Goal: Task Accomplishment & Management: Manage account settings

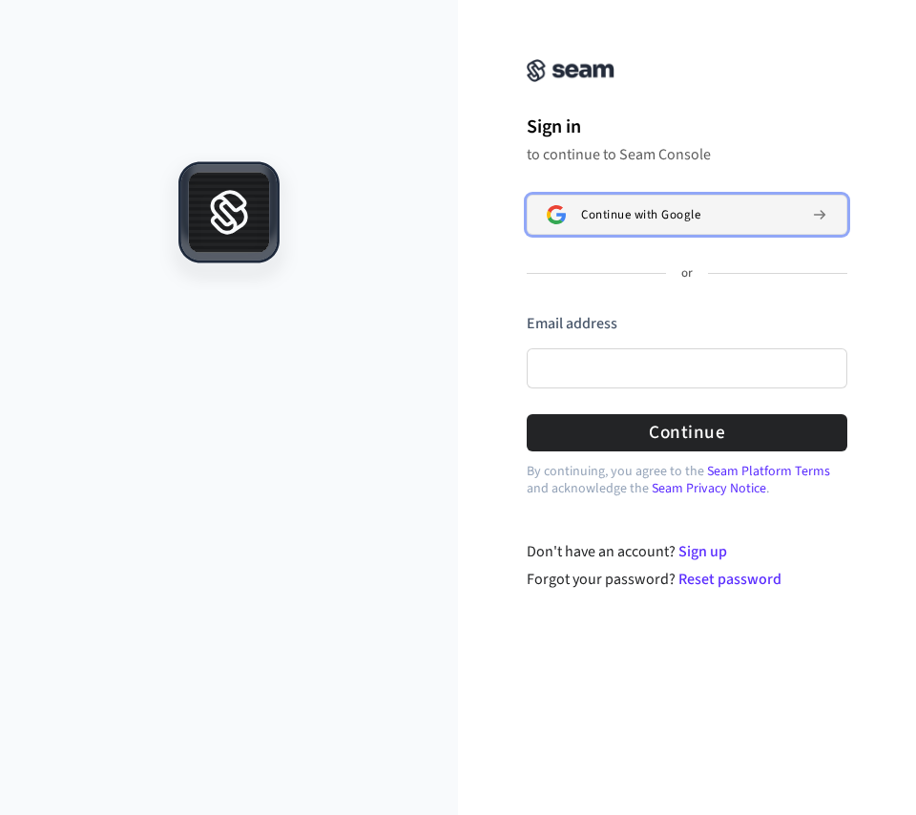
click at [657, 228] on button "Continue with Google" at bounding box center [687, 215] width 321 height 40
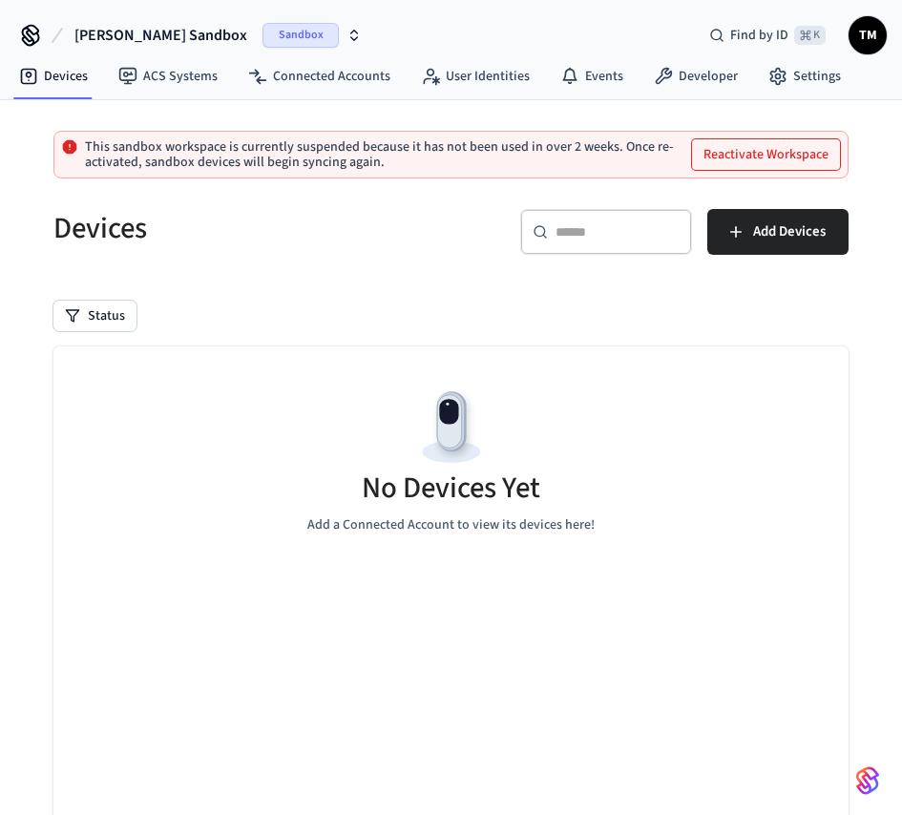
click at [789, 156] on button "Reactivate Workspace" at bounding box center [766, 154] width 148 height 31
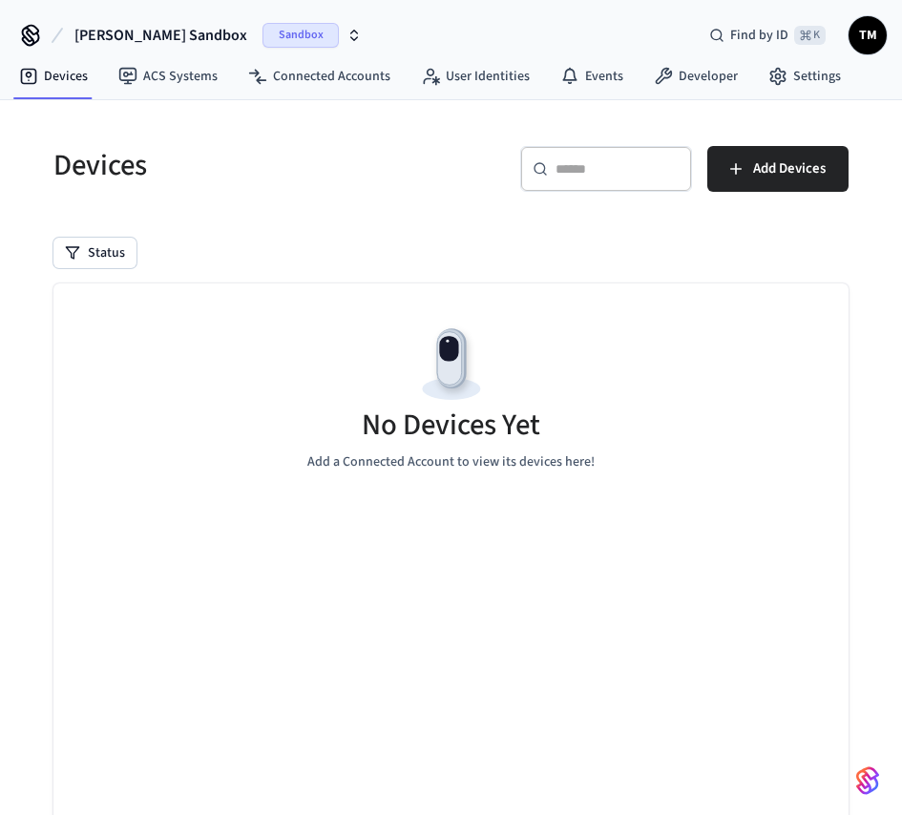
click at [566, 256] on div "Status" at bounding box center [450, 253] width 795 height 31
click at [282, 31] on span "Sandbox" at bounding box center [301, 35] width 76 height 25
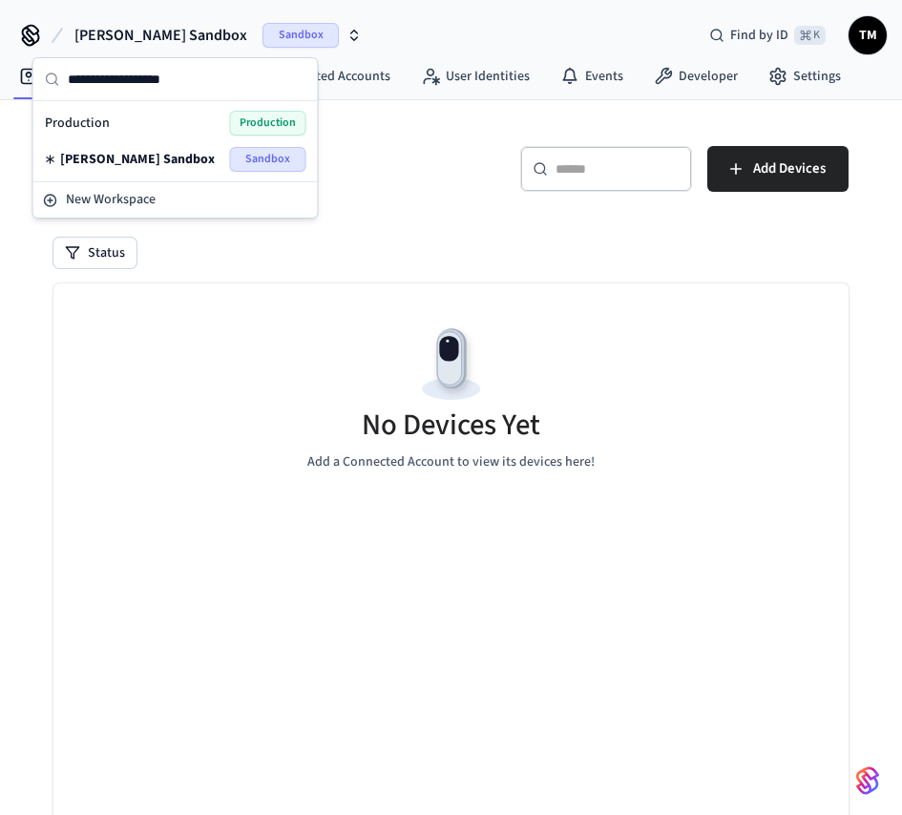
click at [183, 132] on div "Production Production" at bounding box center [176, 123] width 262 height 25
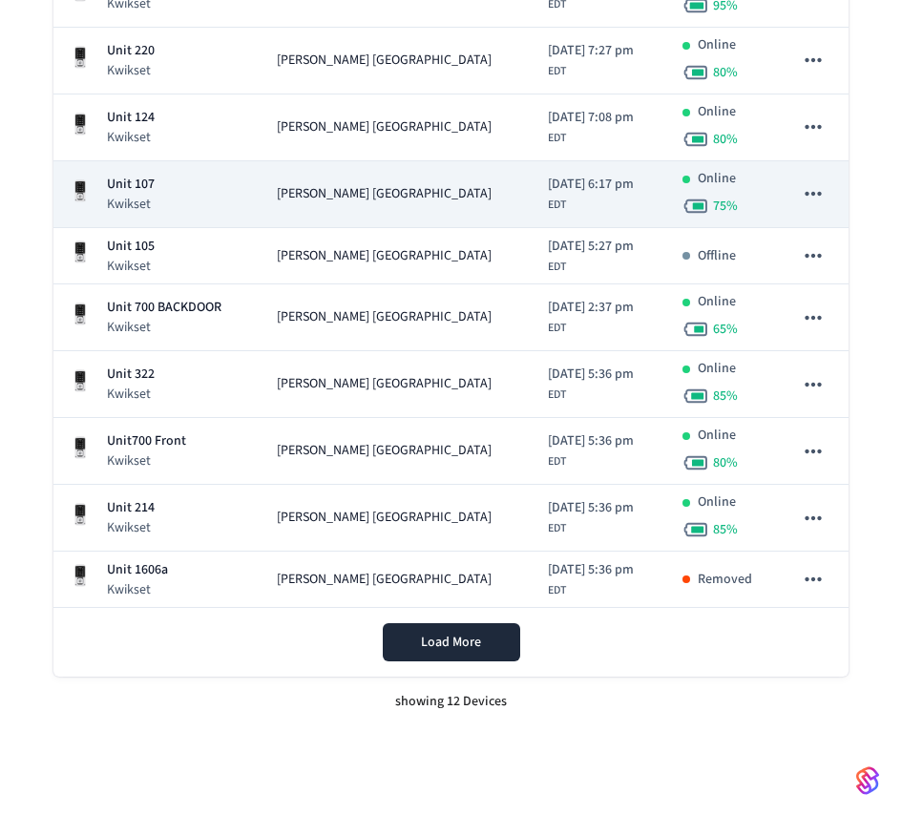
scroll to position [514, 0]
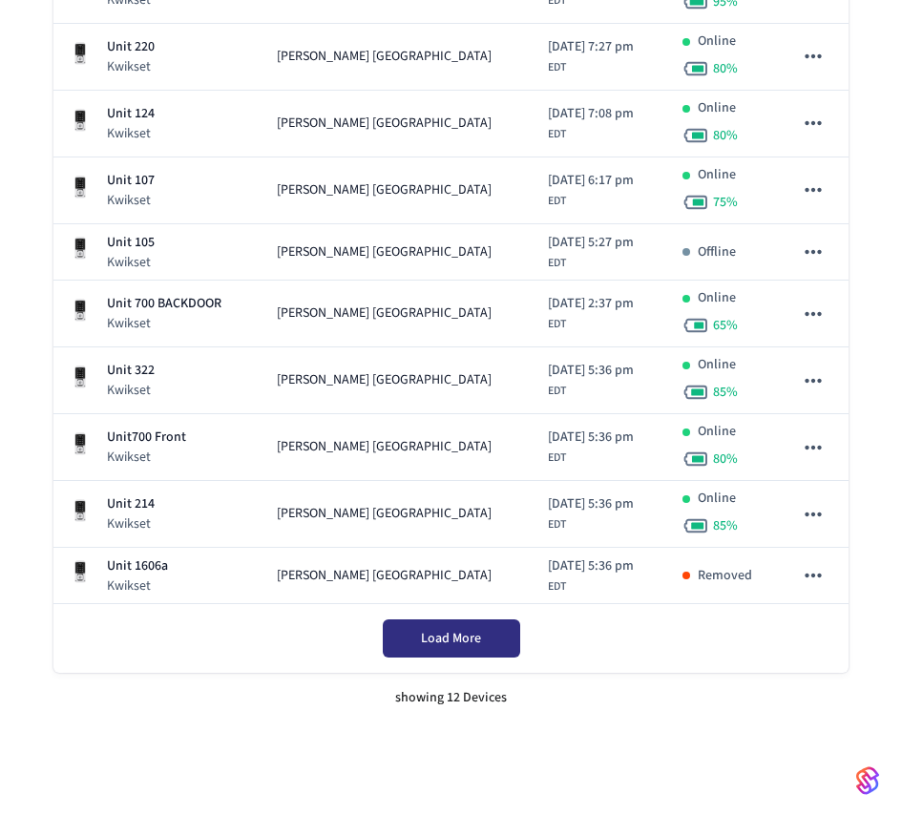
click at [472, 645] on span "Load More" at bounding box center [451, 638] width 60 height 19
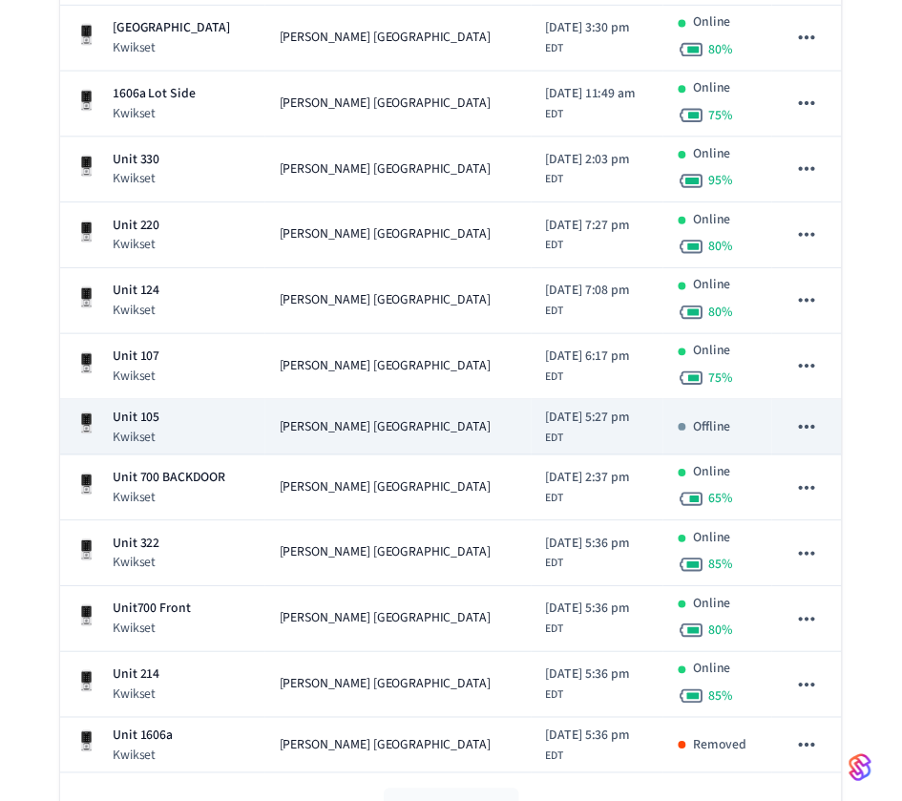
scroll to position [0, 0]
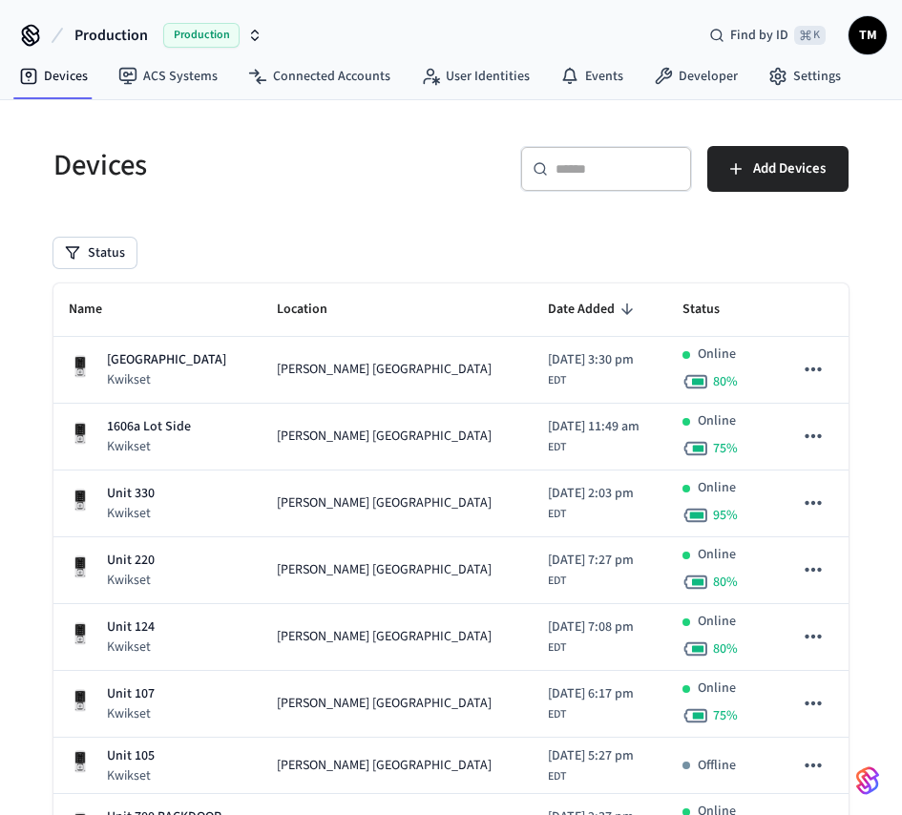
click at [451, 248] on div "Status" at bounding box center [450, 253] width 795 height 31
click at [326, 74] on link "Connected Accounts" at bounding box center [319, 76] width 173 height 34
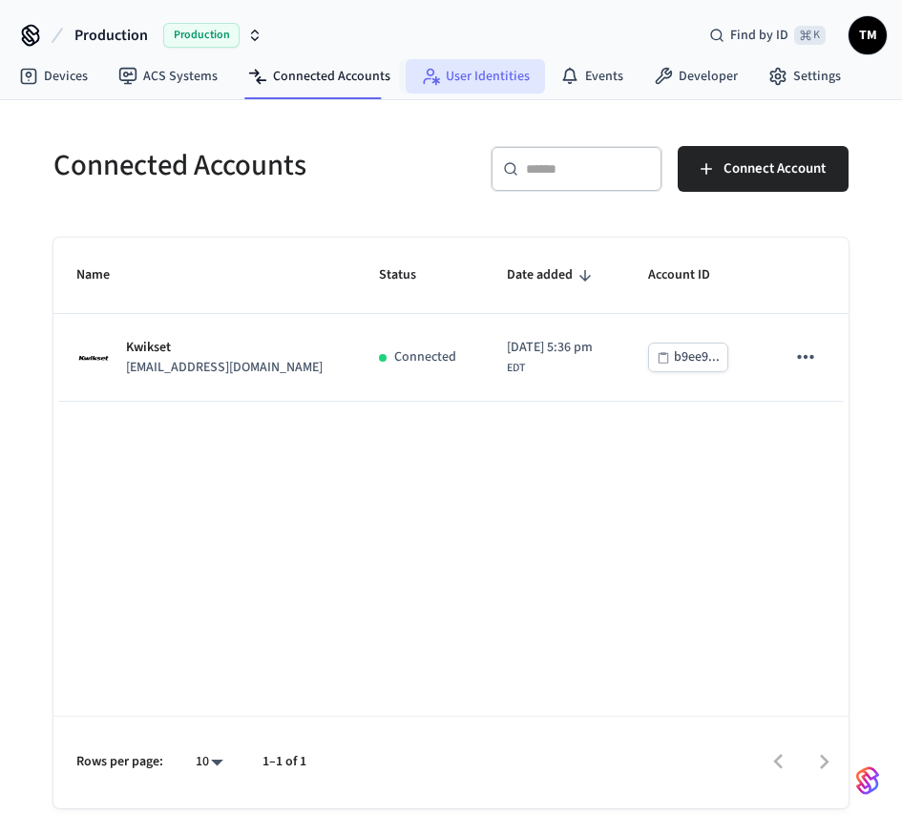
click at [441, 87] on link "User Identities" at bounding box center [475, 76] width 139 height 34
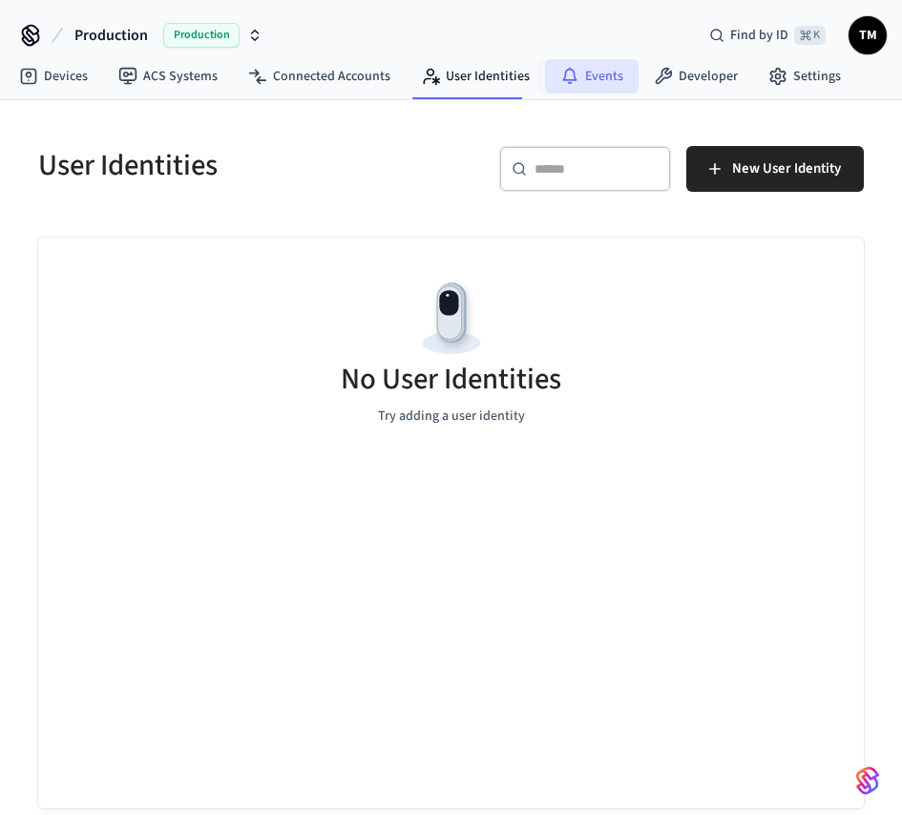
click at [561, 70] on icon at bounding box center [569, 76] width 19 height 19
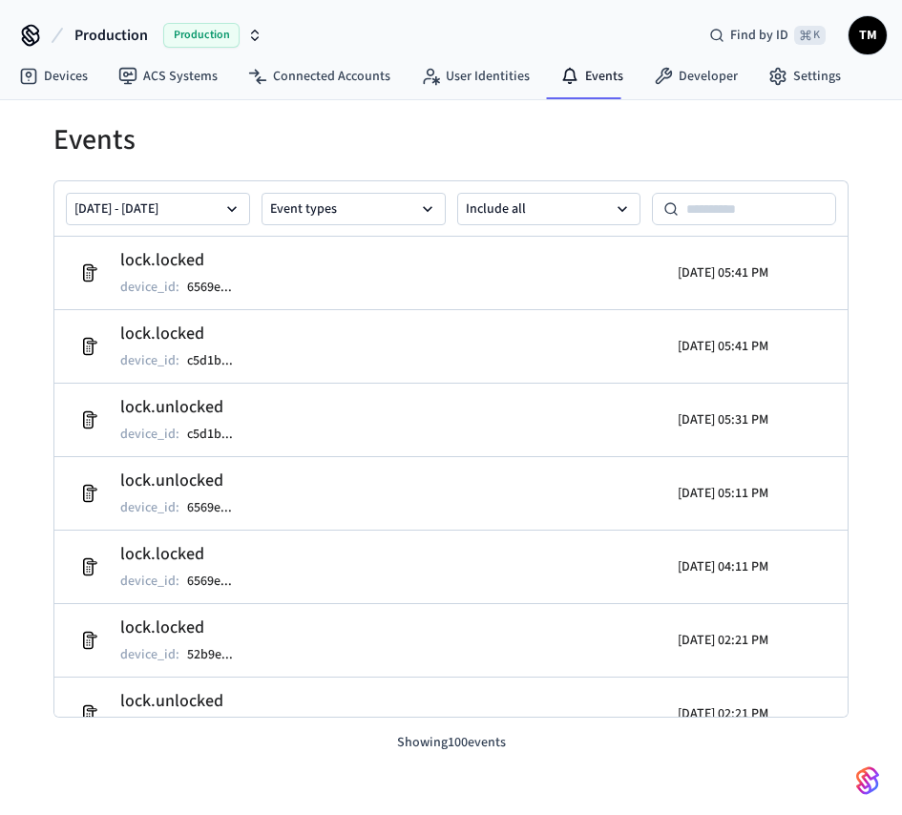
click at [849, 83] on div "Devices ACS Systems Connected Accounts User Identities Events Developer Settings" at bounding box center [451, 77] width 902 height 45
click at [827, 83] on link "Settings" at bounding box center [804, 76] width 103 height 34
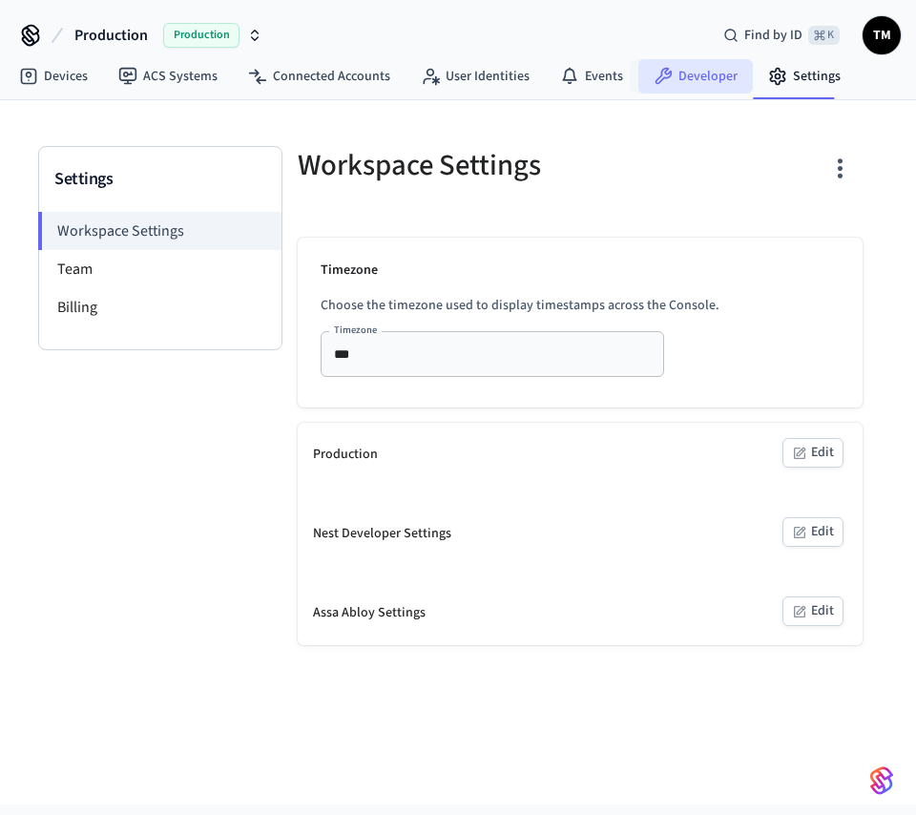
click at [722, 84] on link "Developer" at bounding box center [696, 76] width 115 height 34
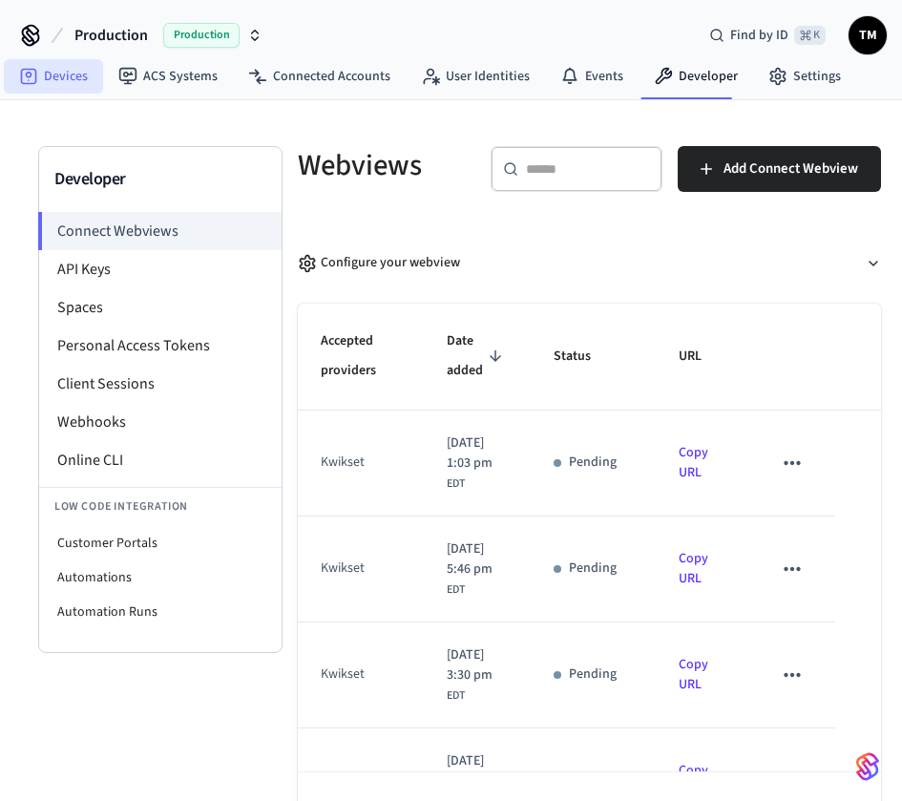
click at [87, 74] on link "Devices" at bounding box center [53, 76] width 99 height 34
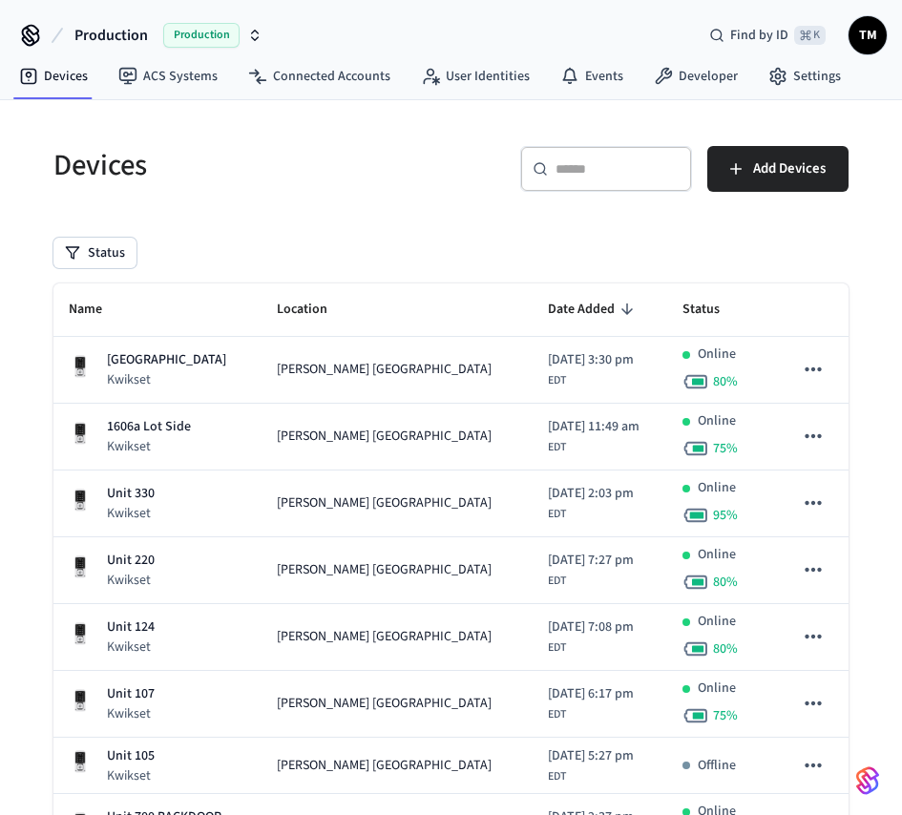
click at [616, 167] on input "text" at bounding box center [618, 168] width 124 height 19
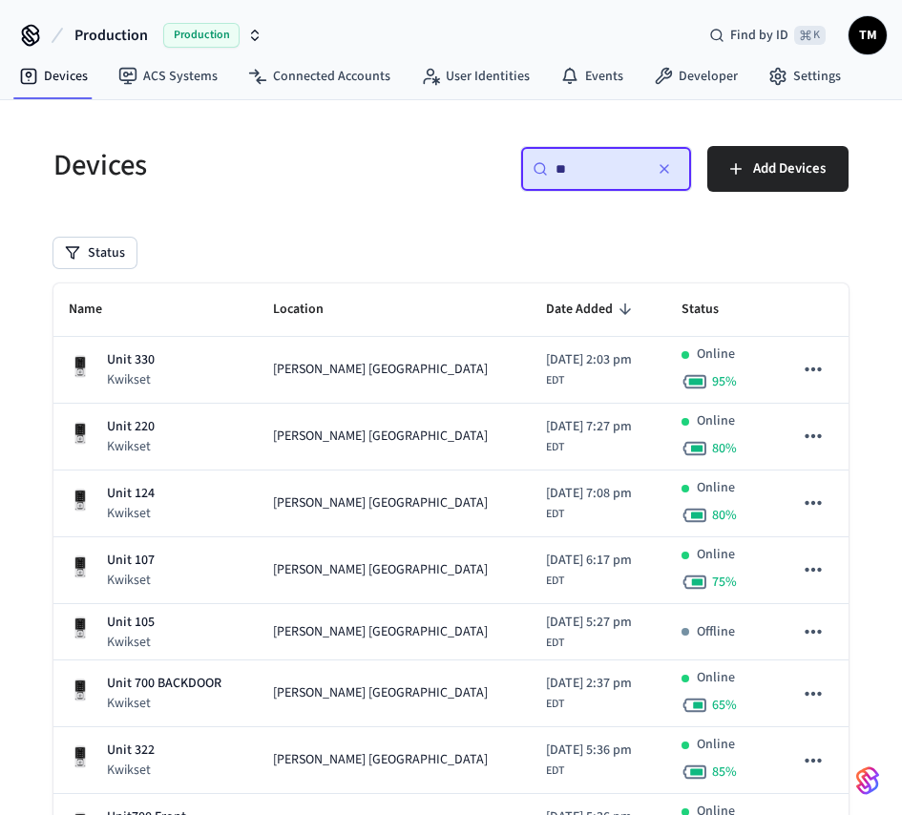
type input "*"
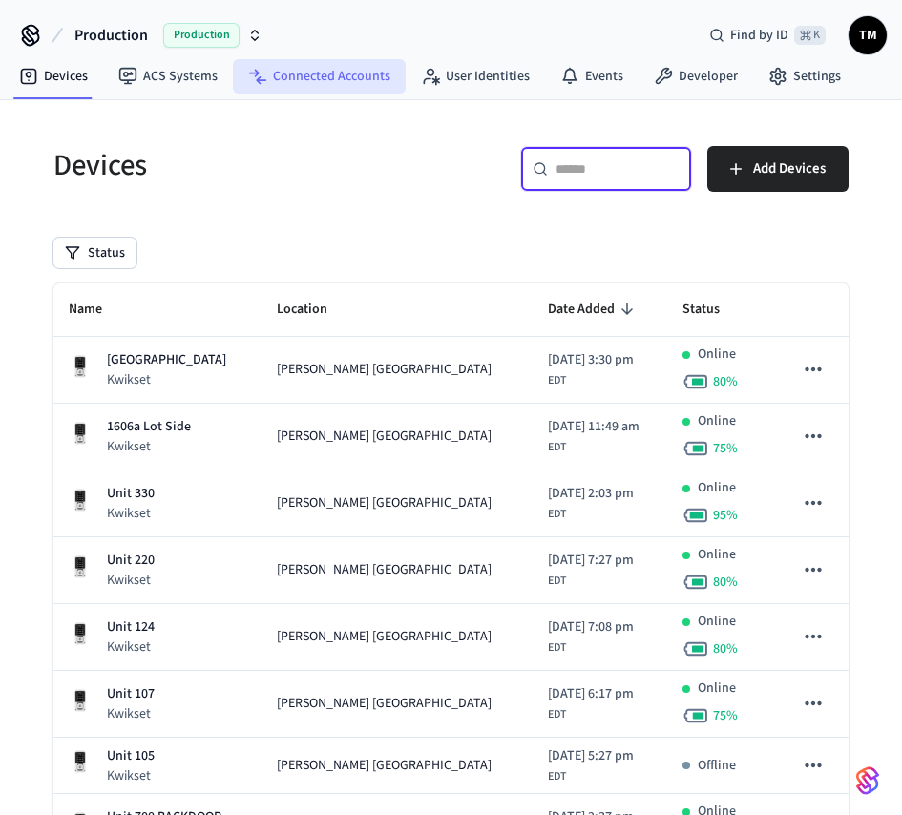
click at [328, 78] on link "Connected Accounts" at bounding box center [319, 76] width 173 height 34
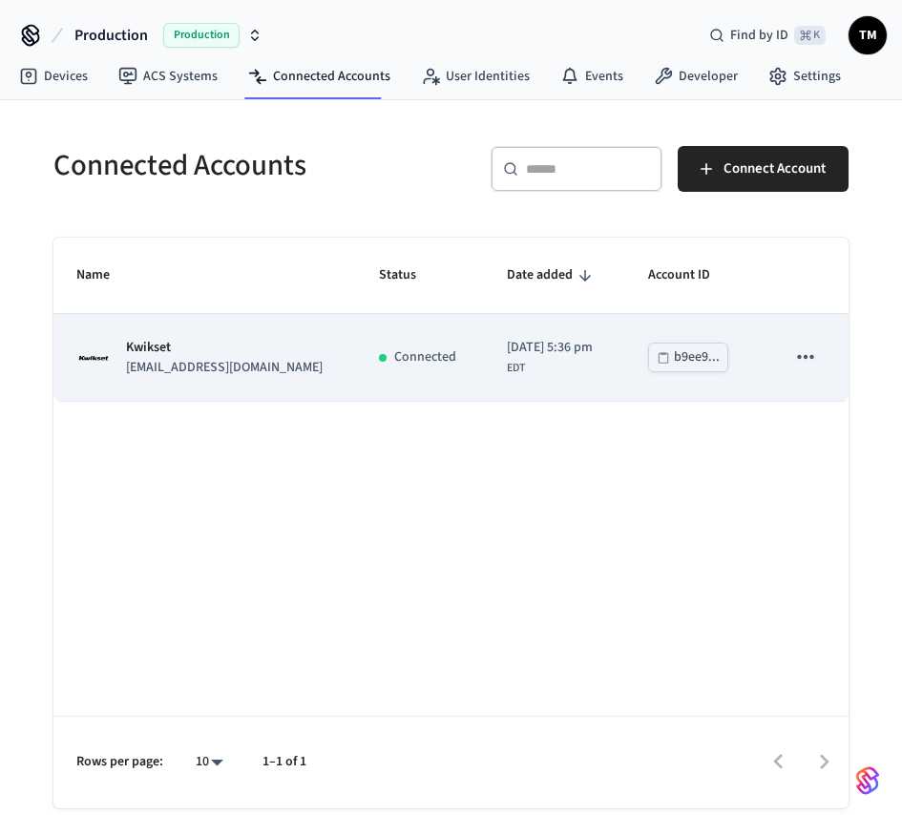
click at [817, 354] on icon "sticky table" at bounding box center [805, 357] width 25 height 25
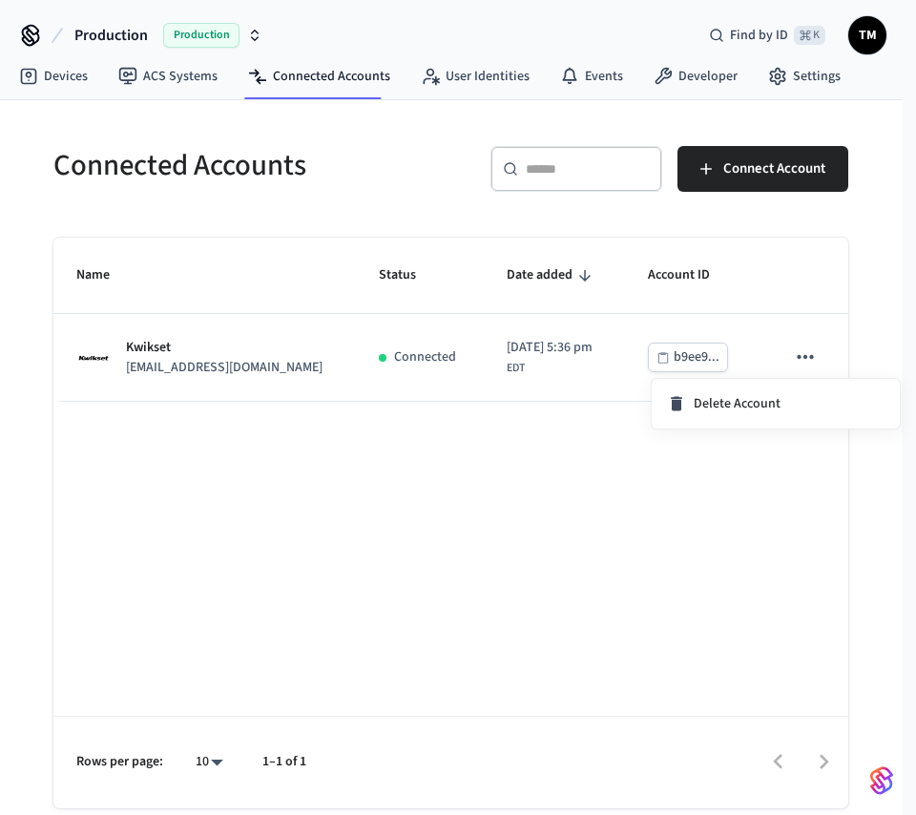
drag, startPoint x: 538, startPoint y: 506, endPoint x: 504, endPoint y: 486, distance: 39.8
click at [537, 506] on div at bounding box center [458, 407] width 916 height 815
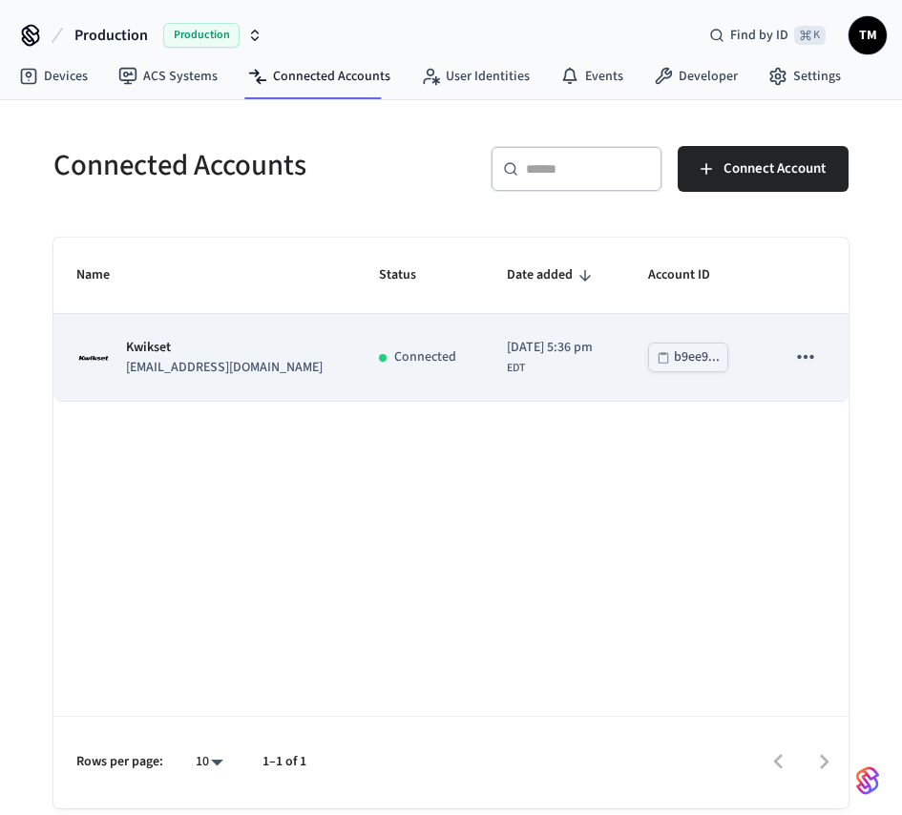
click at [218, 358] on p "[EMAIL_ADDRESS][DOMAIN_NAME]" at bounding box center [224, 368] width 197 height 20
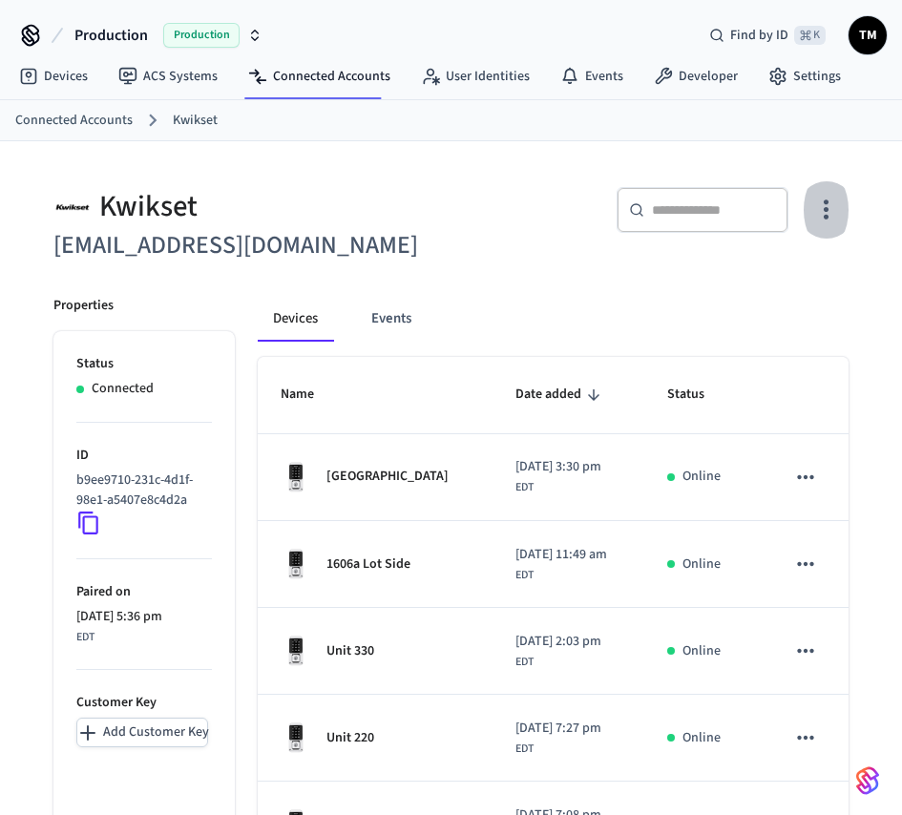
click at [828, 217] on icon "button" at bounding box center [826, 210] width 5 height 20
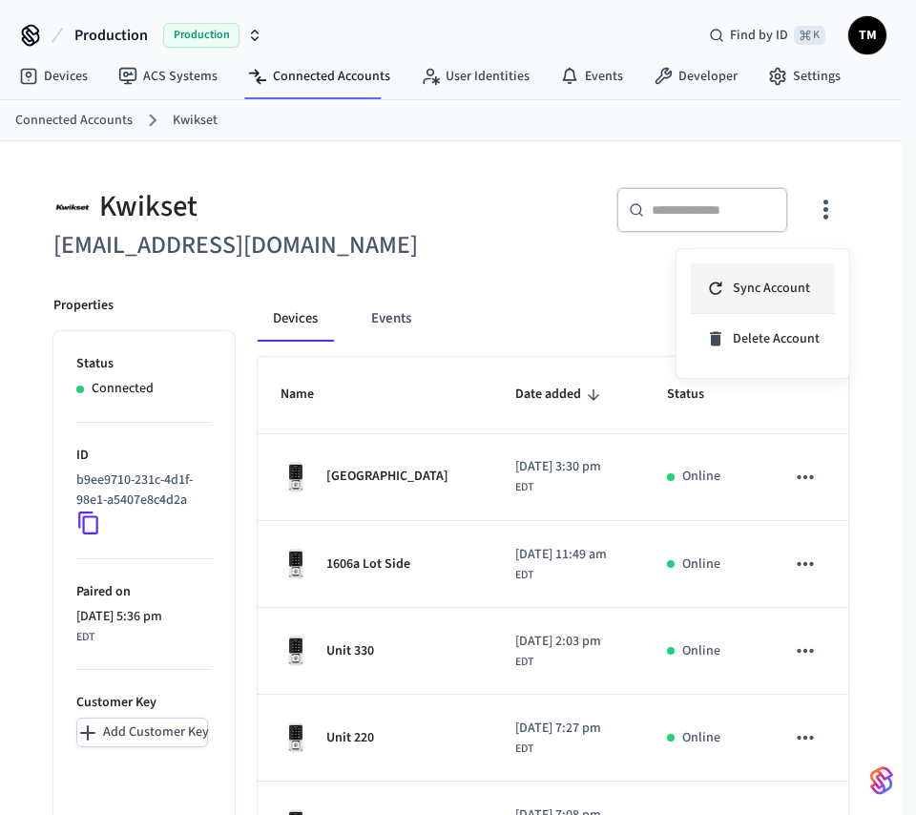
click at [746, 290] on span "Sync Account" at bounding box center [771, 288] width 77 height 19
click at [522, 324] on div at bounding box center [458, 407] width 916 height 815
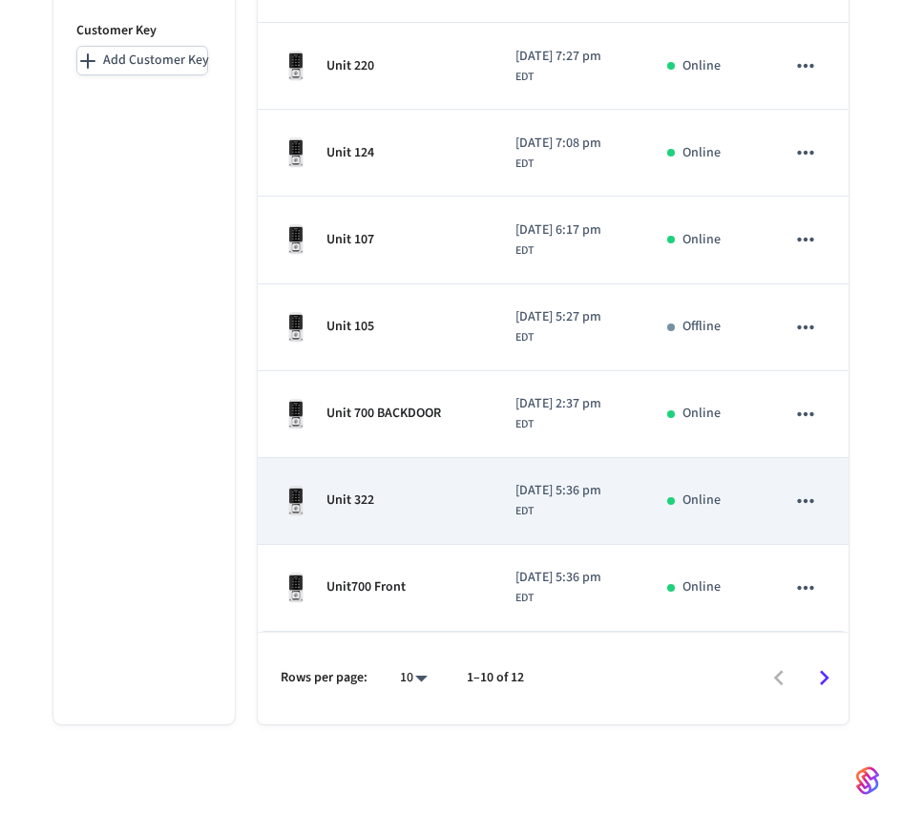
scroll to position [674, 0]
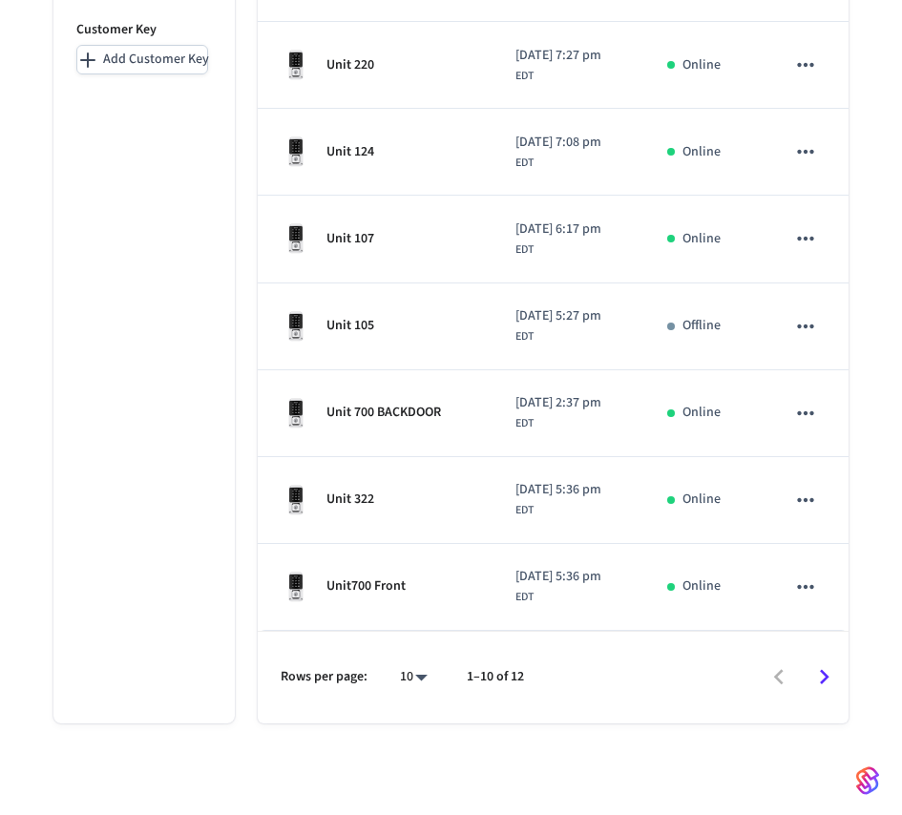
click at [823, 683] on icon "Go to next page" at bounding box center [825, 677] width 10 height 15
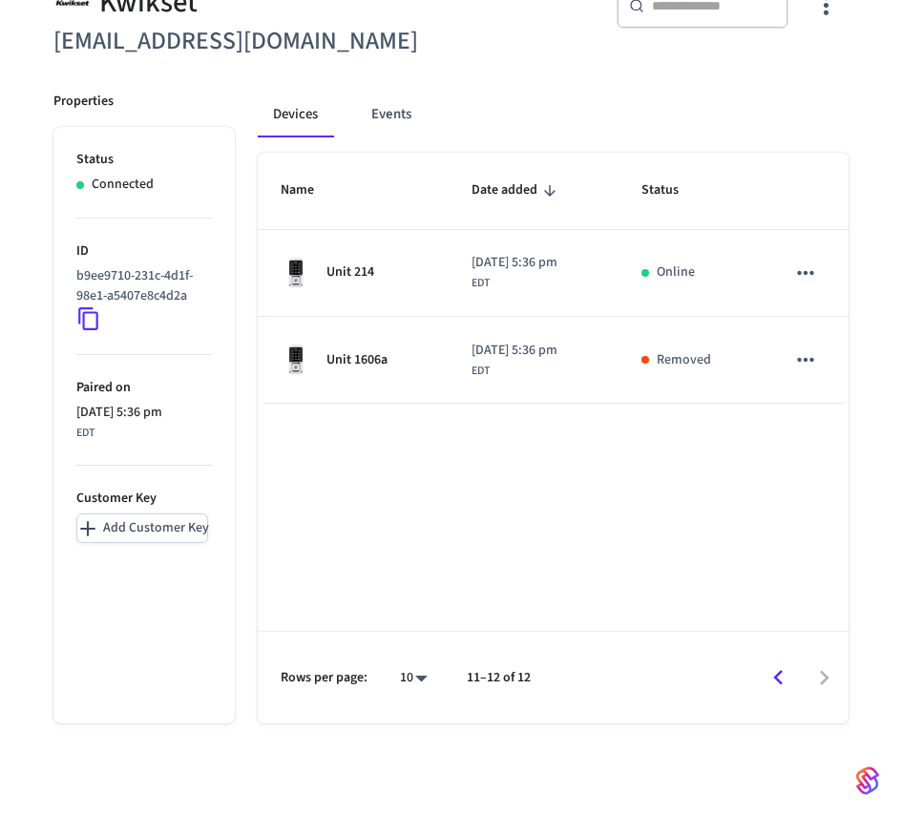
scroll to position [204, 0]
click at [805, 675] on div at bounding box center [698, 678] width 297 height 45
click at [780, 670] on icon "Go to previous page" at bounding box center [779, 677] width 10 height 15
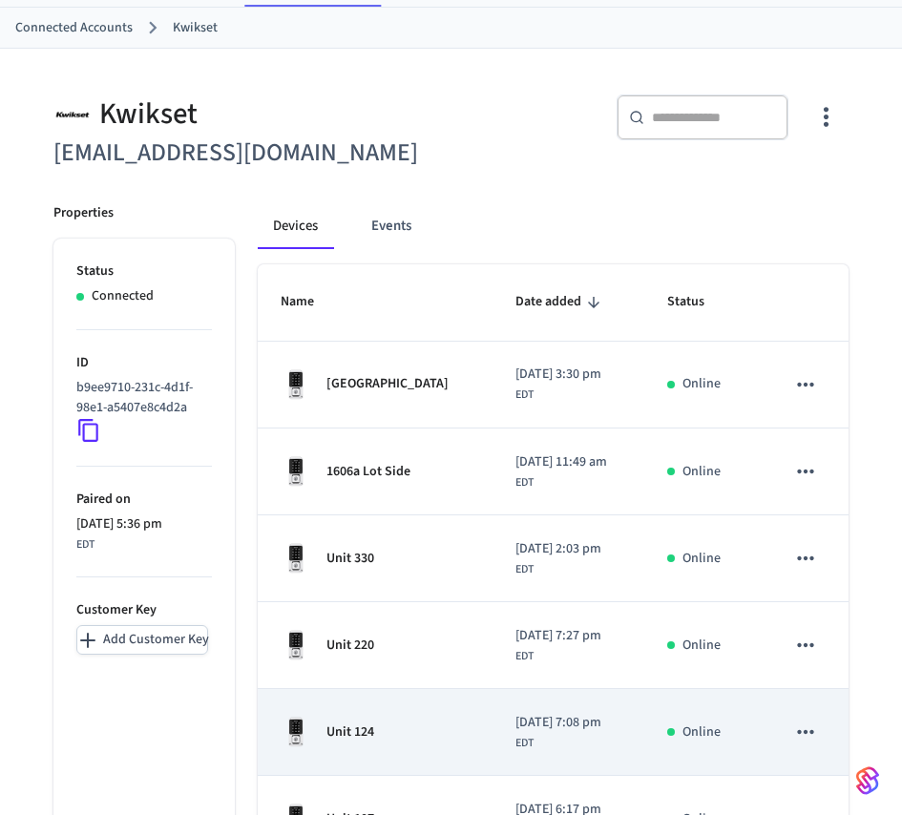
scroll to position [0, 0]
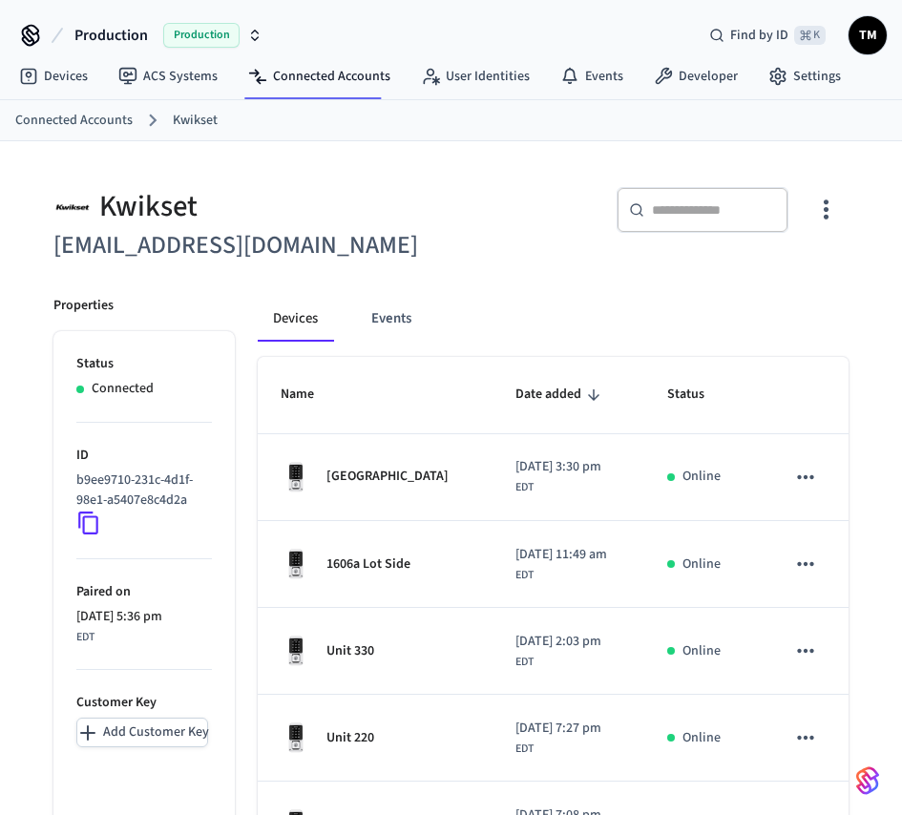
click at [165, 601] on p "Paired on" at bounding box center [144, 592] width 136 height 20
click at [380, 315] on button "Events" at bounding box center [391, 319] width 71 height 46
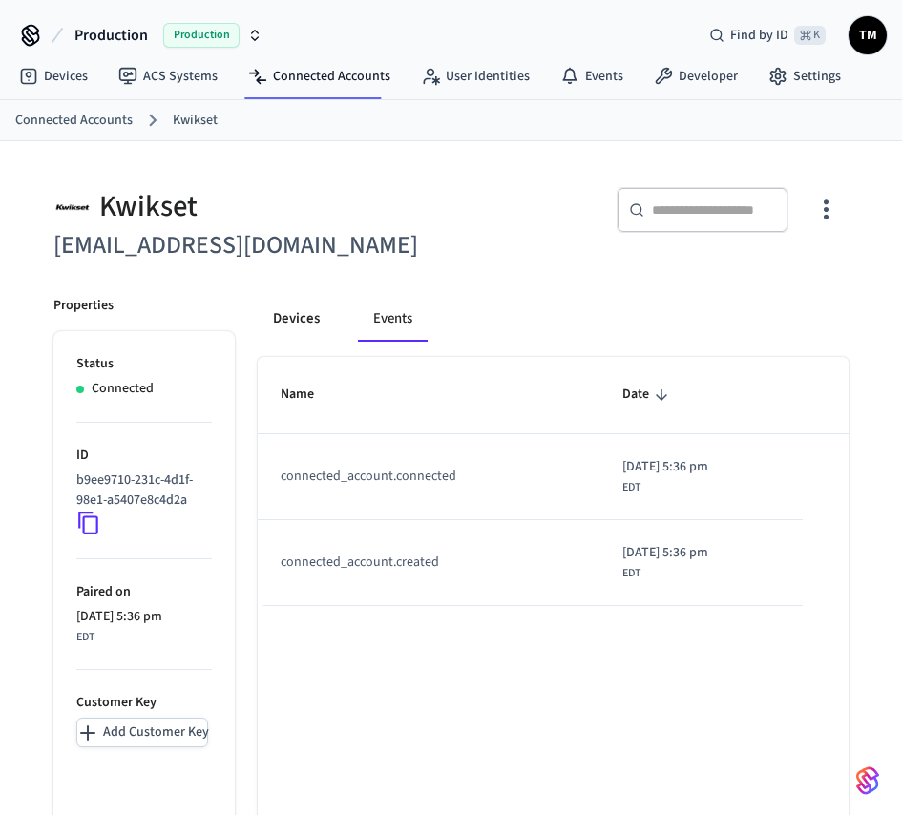
click at [293, 324] on button "Devices" at bounding box center [296, 319] width 77 height 46
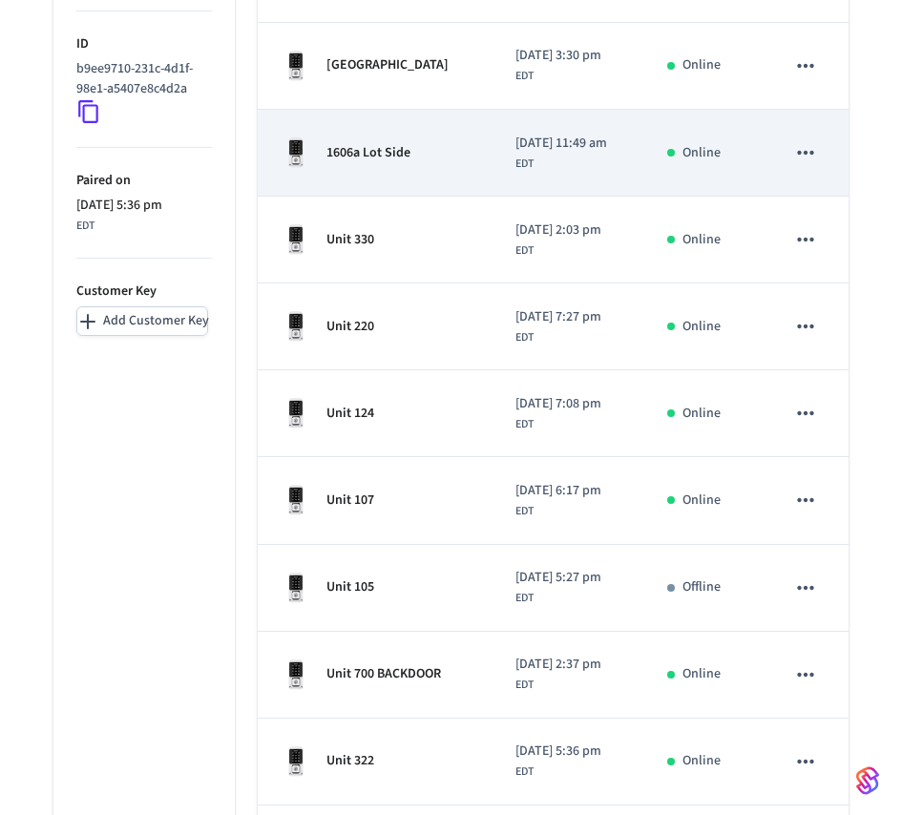
scroll to position [63, 0]
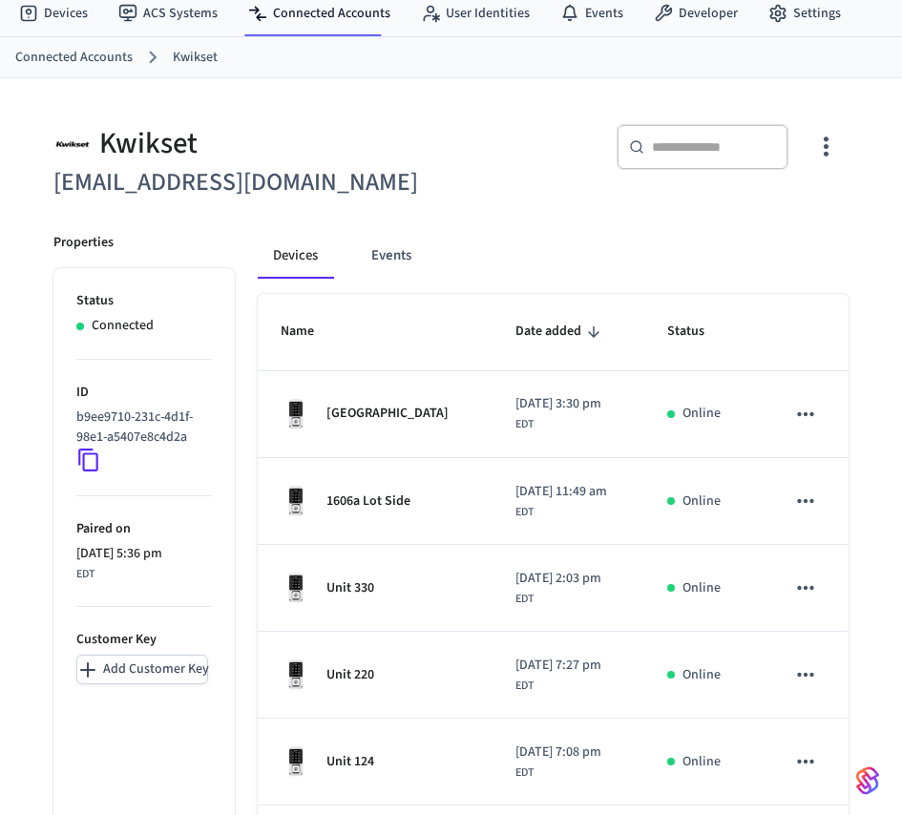
click at [175, 802] on ul "Status Connected ID b9ee9710-231c-4d1f-98e1-a5407e8c4d2a Paired on [DATE] 5:36 …" at bounding box center [143, 800] width 181 height 1065
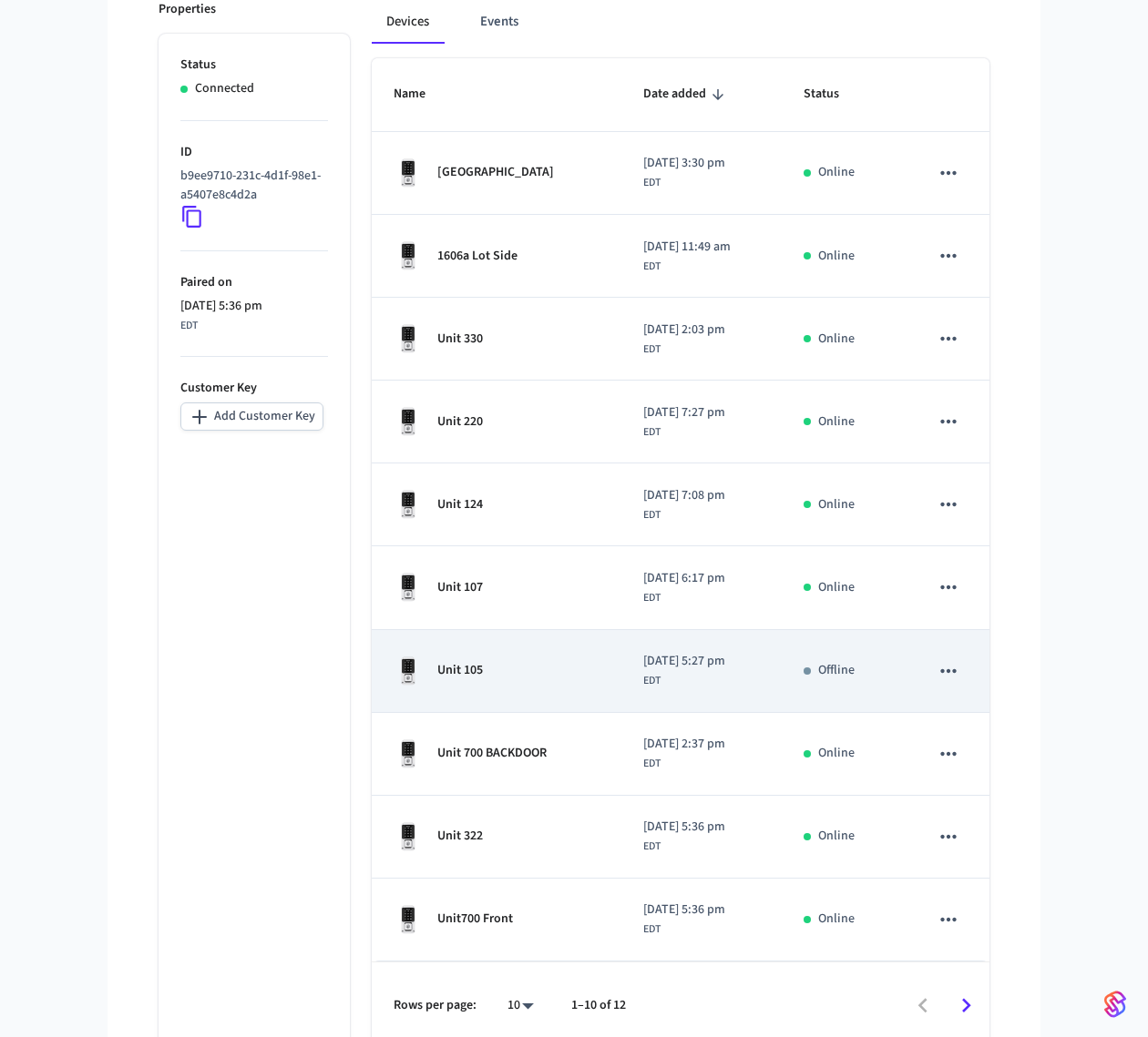
scroll to position [291, 0]
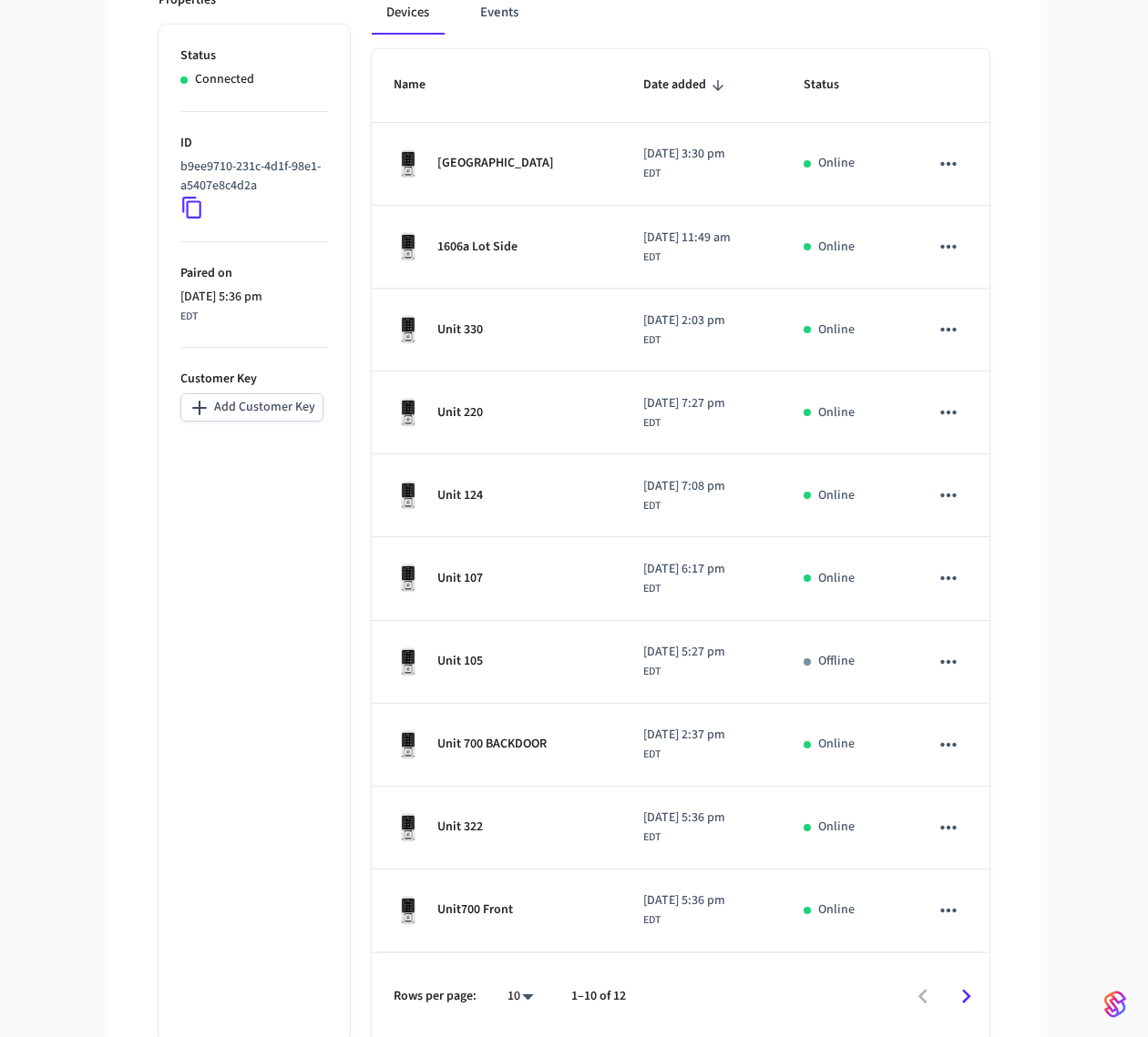
click at [860, 777] on icon "Go to next page" at bounding box center [967, 997] width 29 height 29
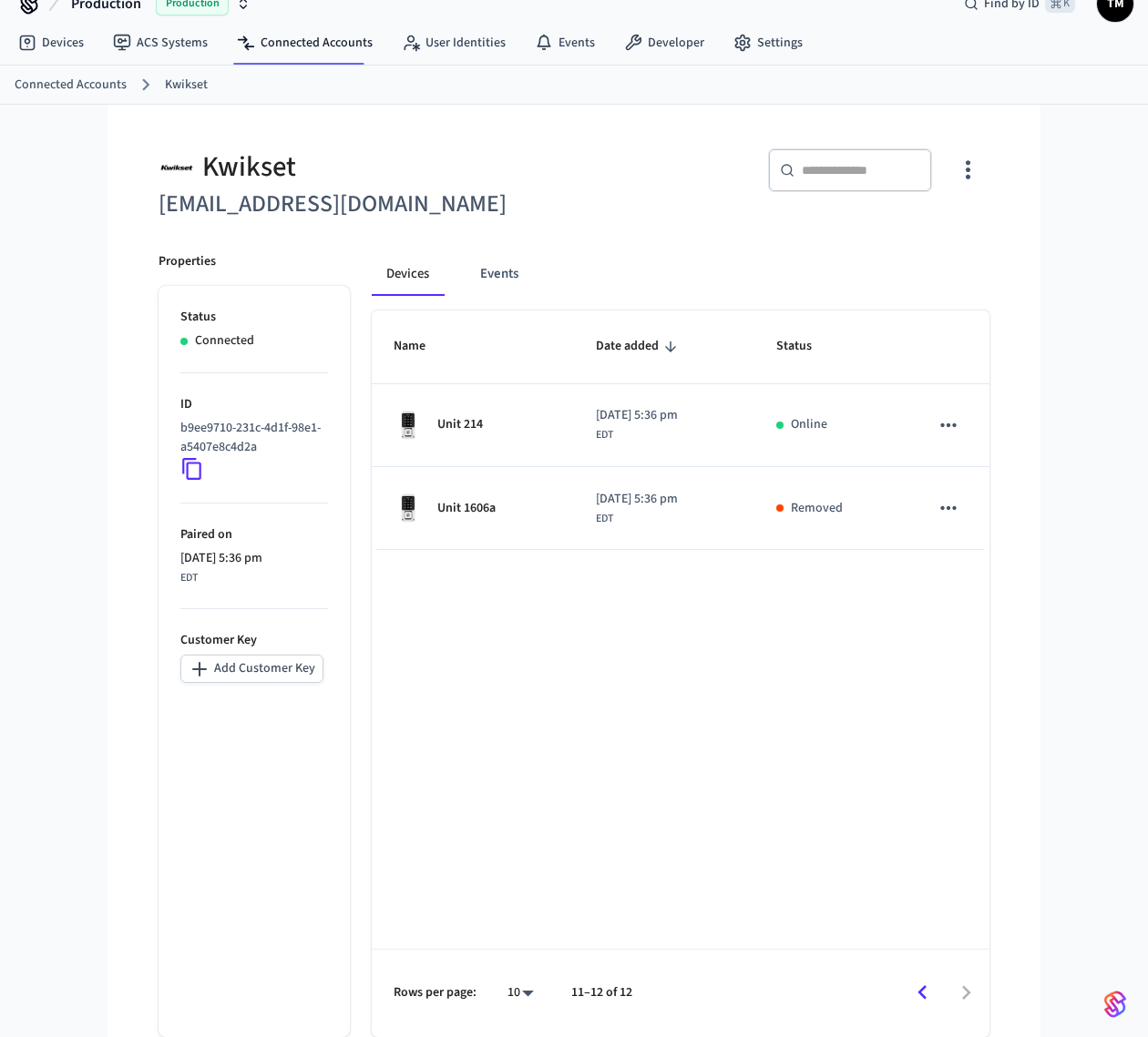
scroll to position [29, 0]
click at [860, 777] on div at bounding box center [819, 995] width 337 height 43
click at [860, 777] on icon "Go to previous page" at bounding box center [923, 995] width 29 height 29
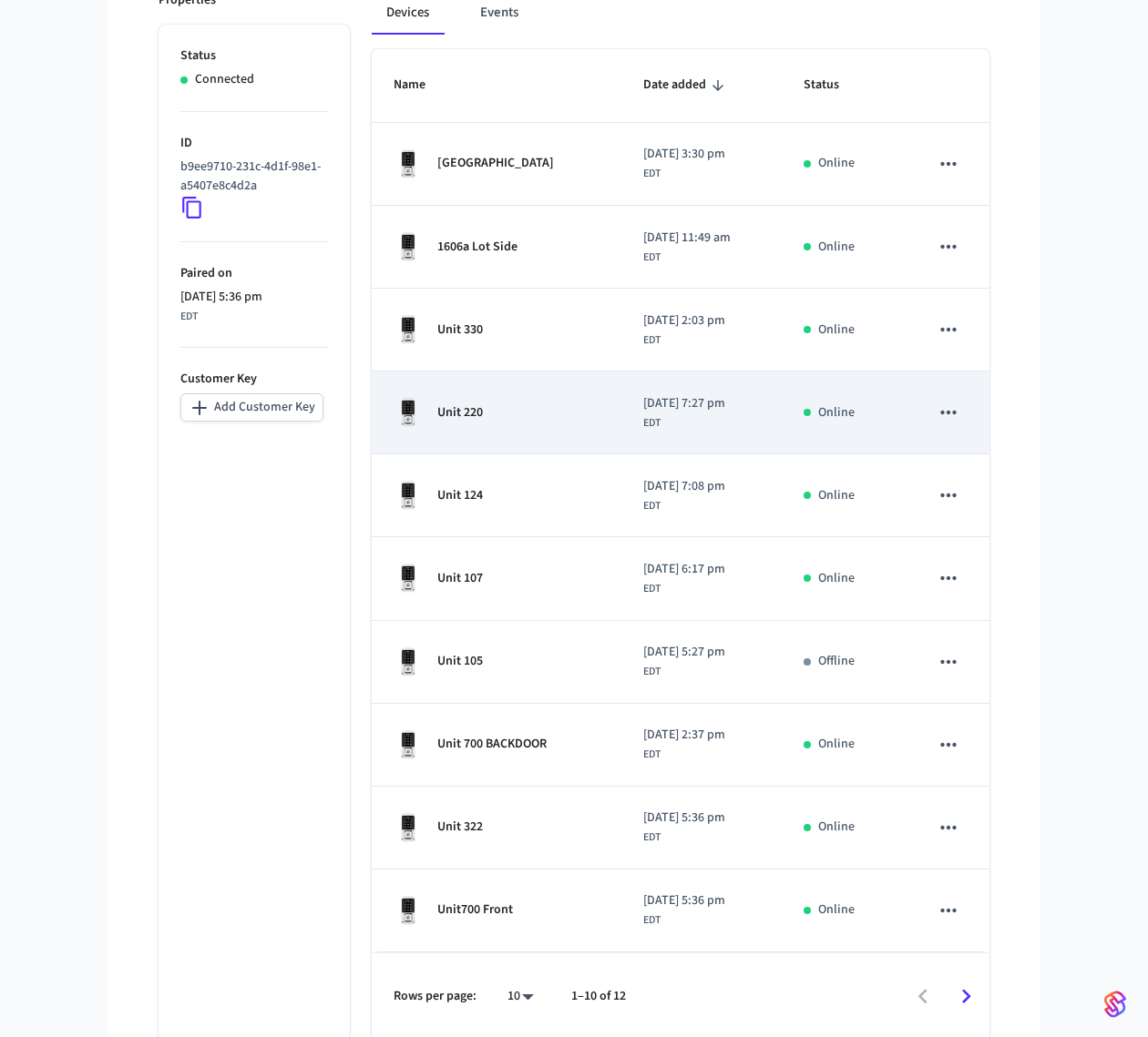
scroll to position [0, 0]
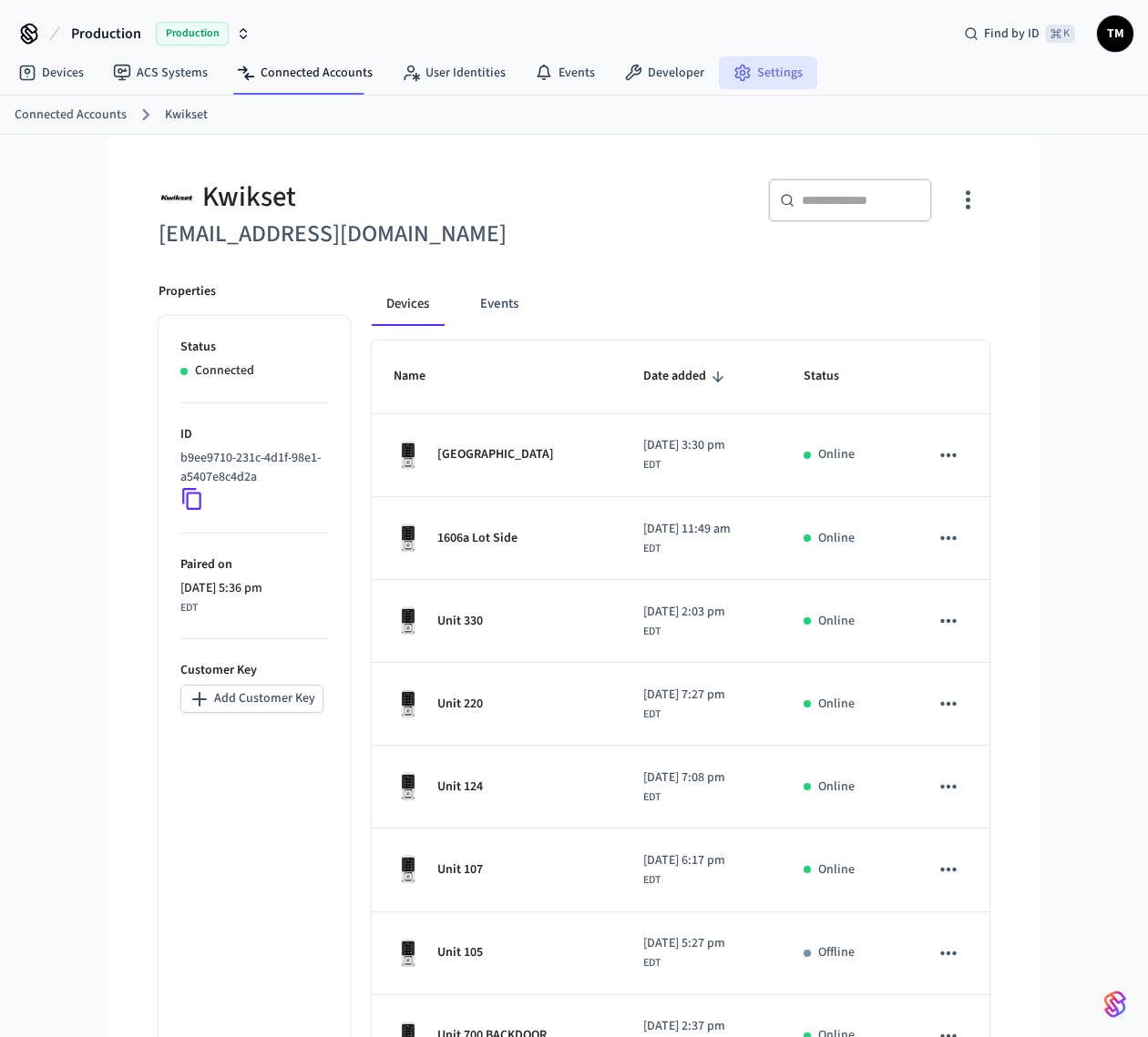
click at [762, 63] on link "Settings" at bounding box center [767, 73] width 98 height 32
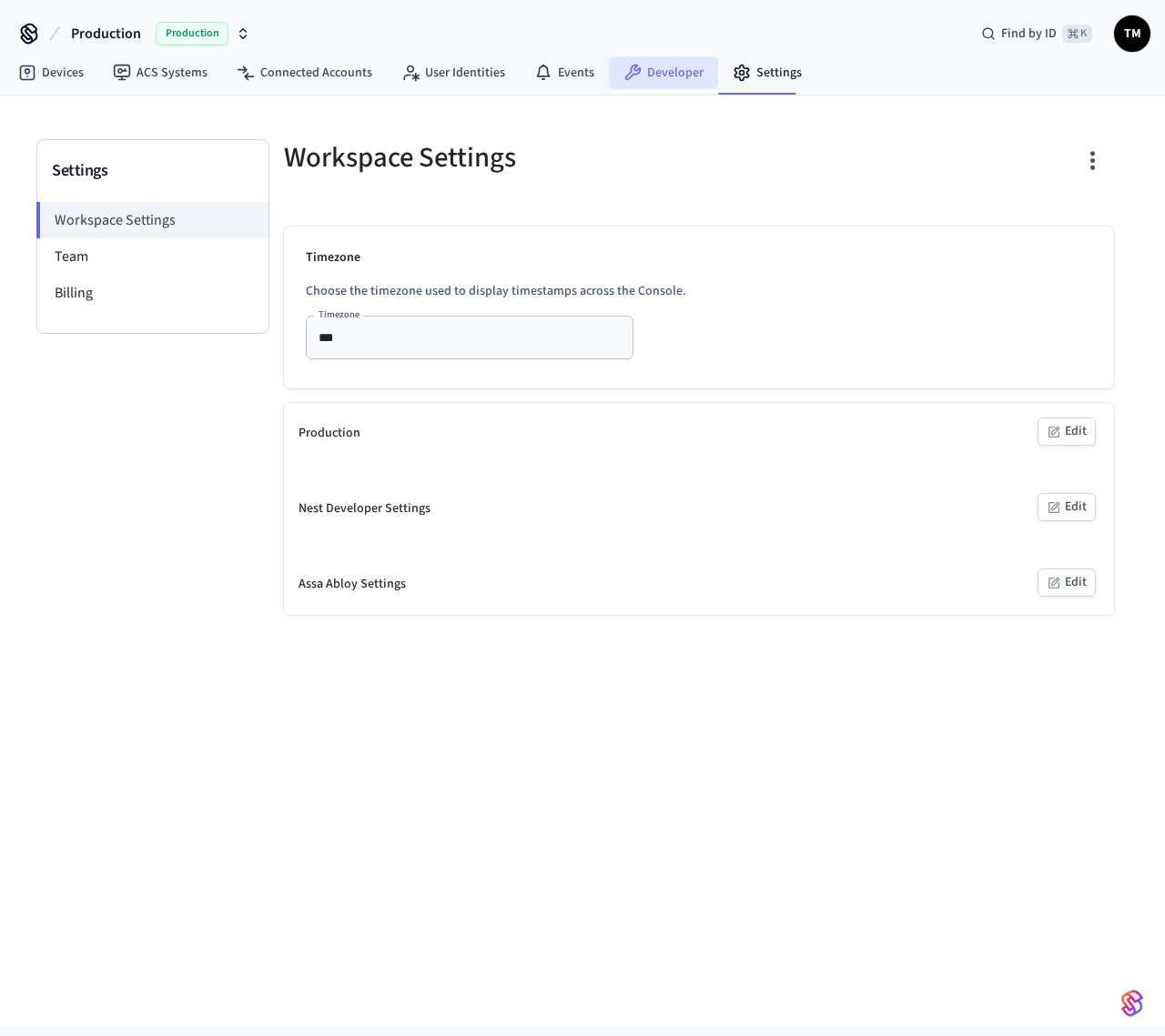
click at [678, 63] on link "Developer" at bounding box center [664, 72] width 110 height 32
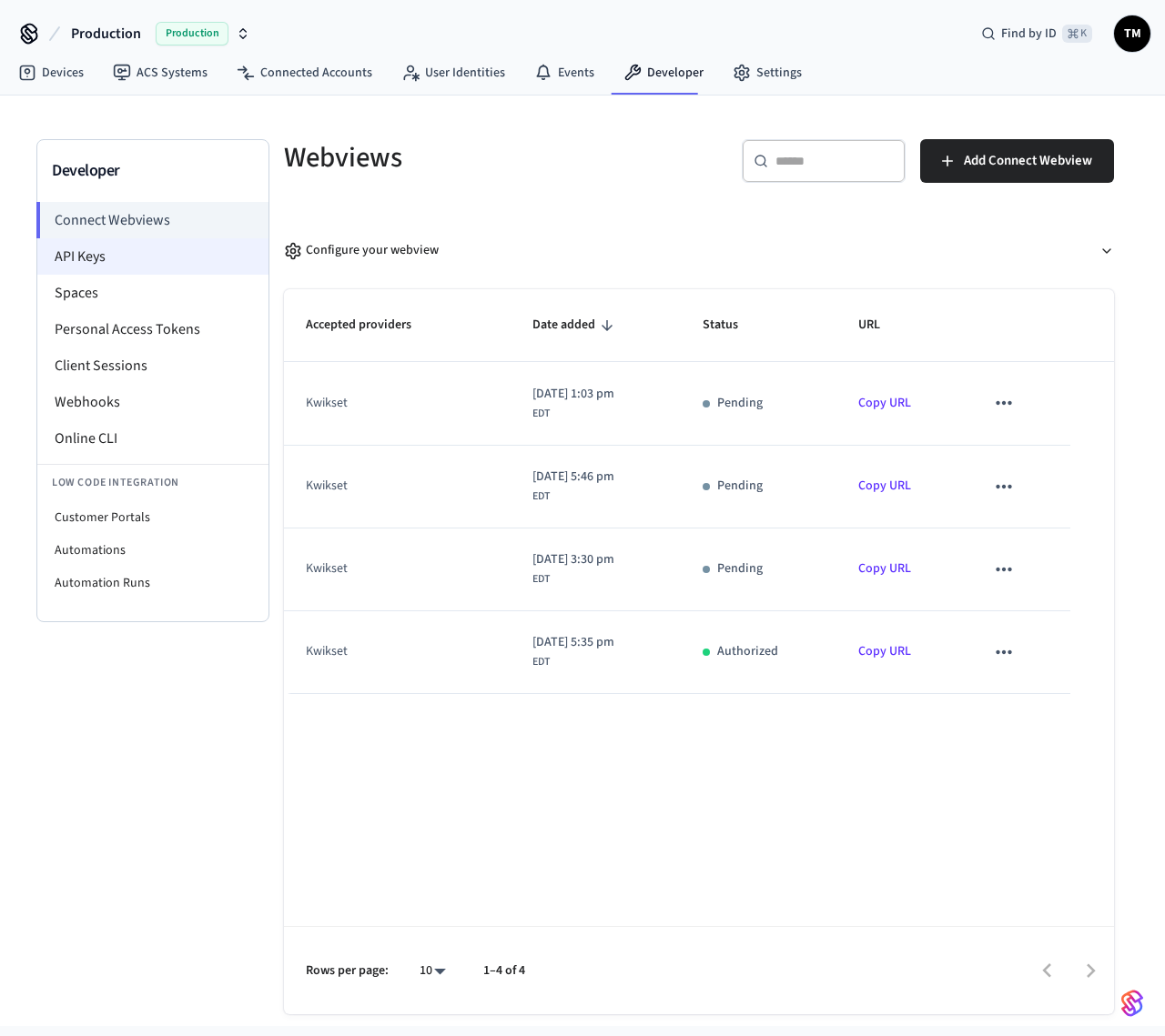
click at [167, 258] on li "API Keys" at bounding box center [153, 256] width 231 height 36
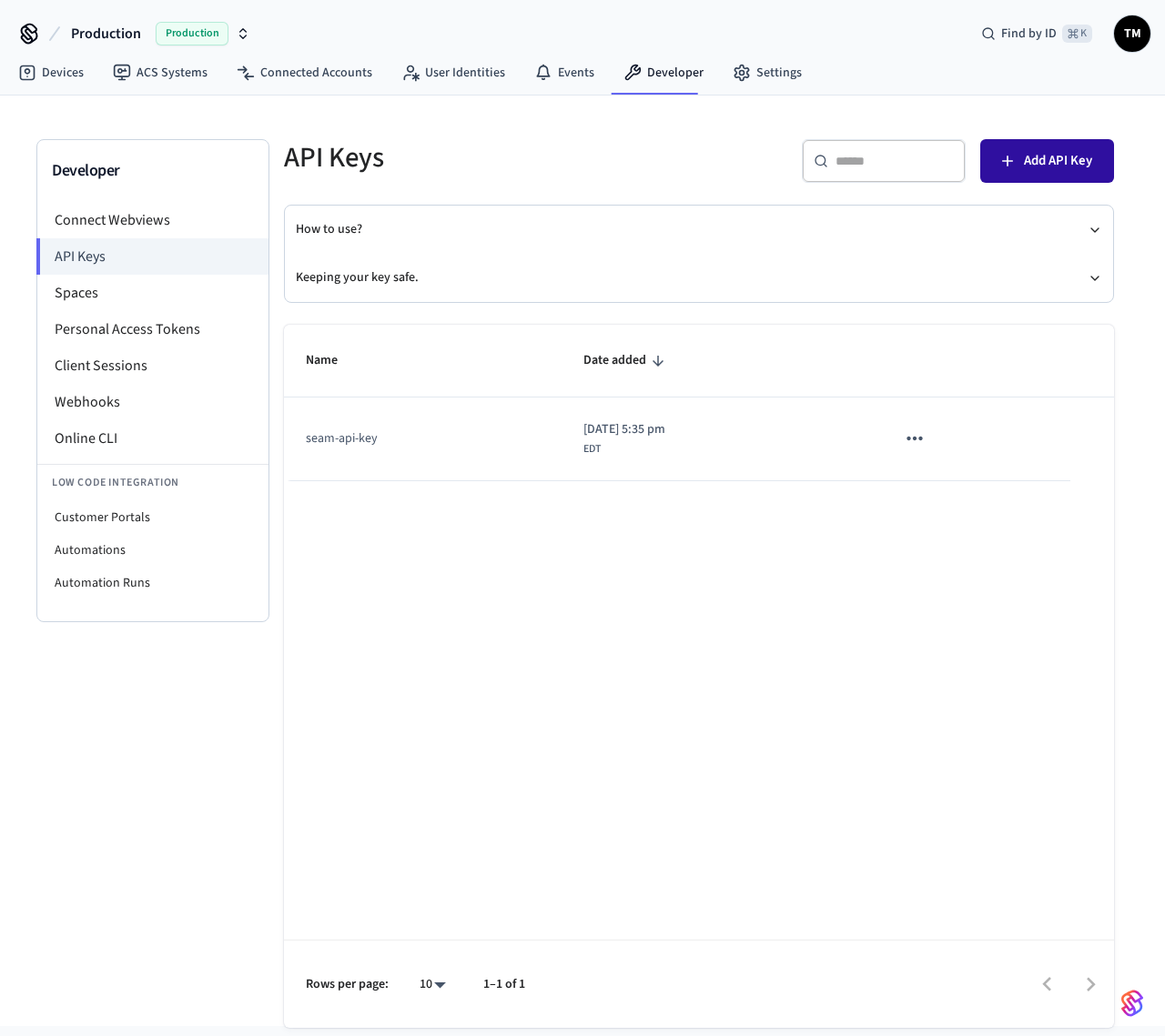
click at [859, 139] on button "Add API Key" at bounding box center [1047, 161] width 133 height 44
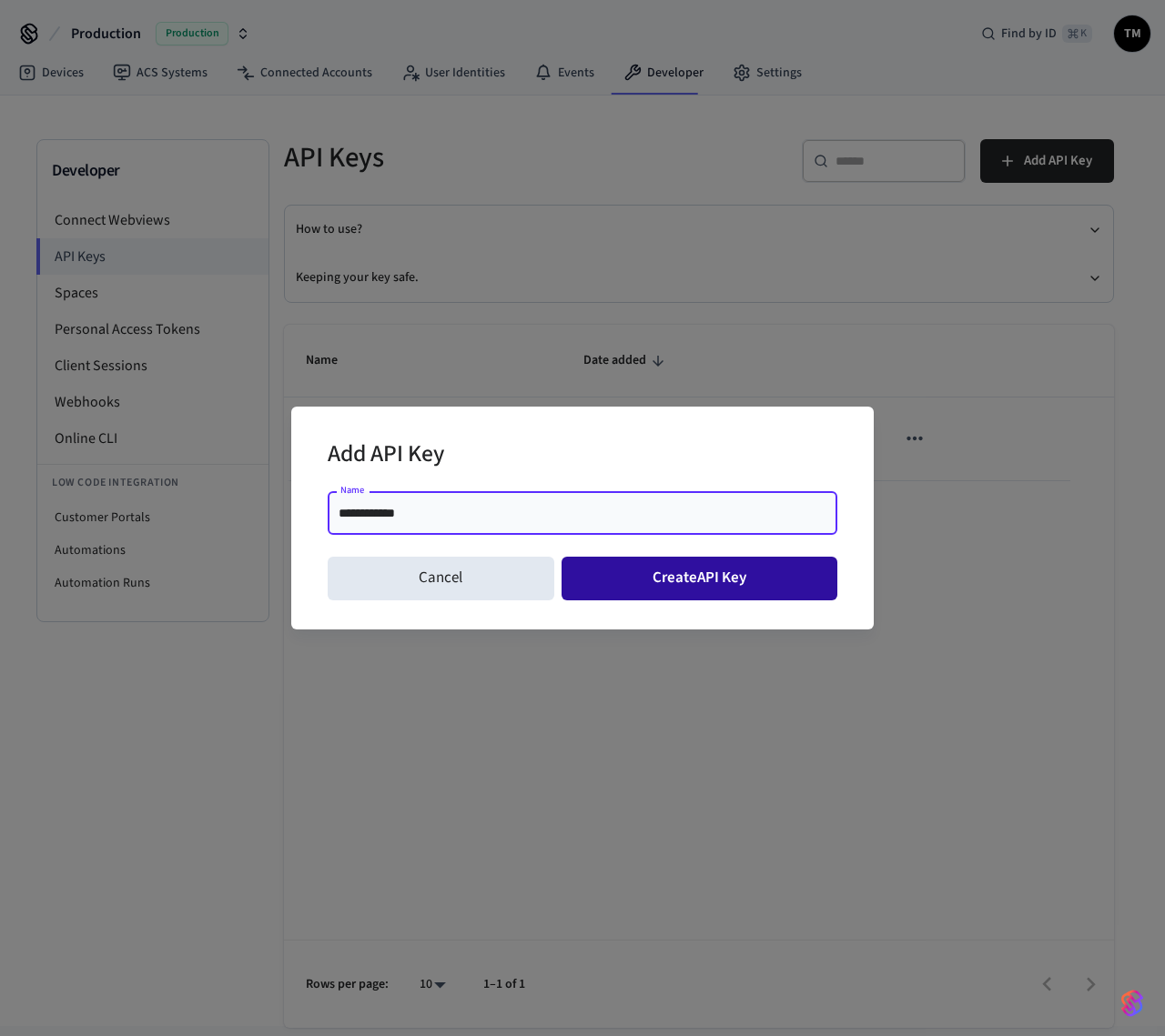
type input "**********"
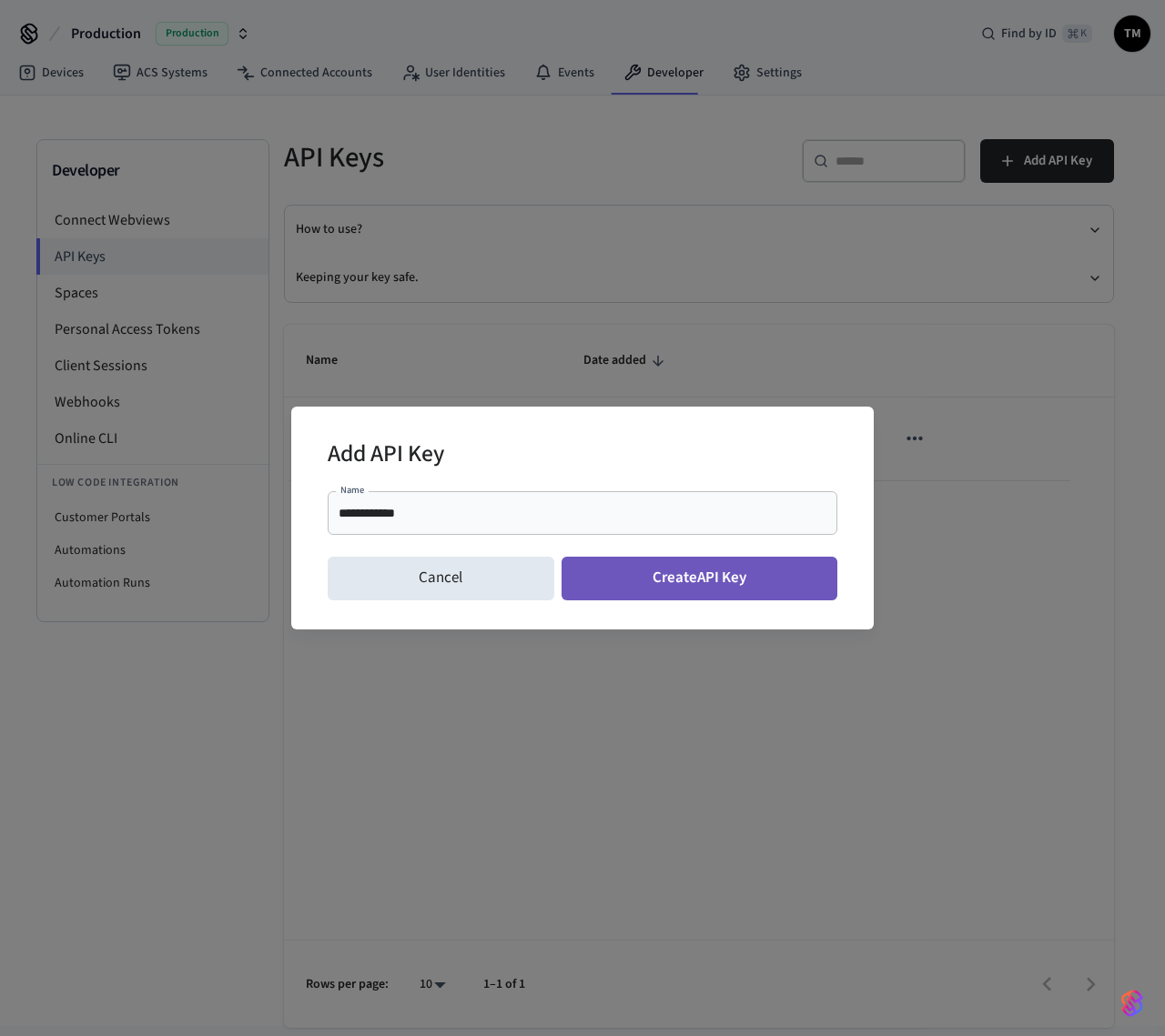
click at [730, 569] on button "Create API Key" at bounding box center [700, 579] width 276 height 44
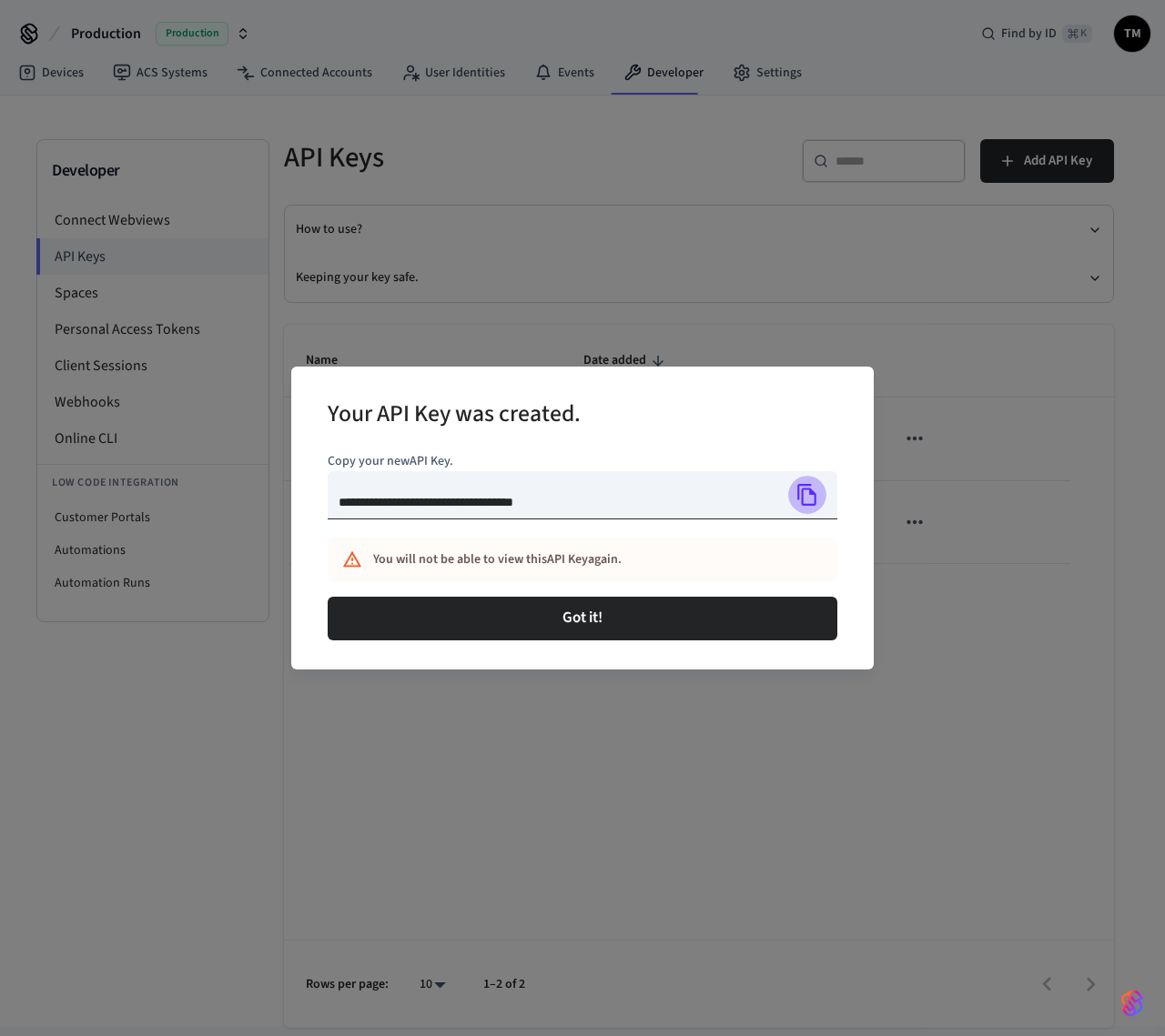
click at [811, 496] on icon "Copy" at bounding box center [807, 495] width 24 height 24
click at [729, 685] on div "**********" at bounding box center [582, 518] width 1165 height 1036
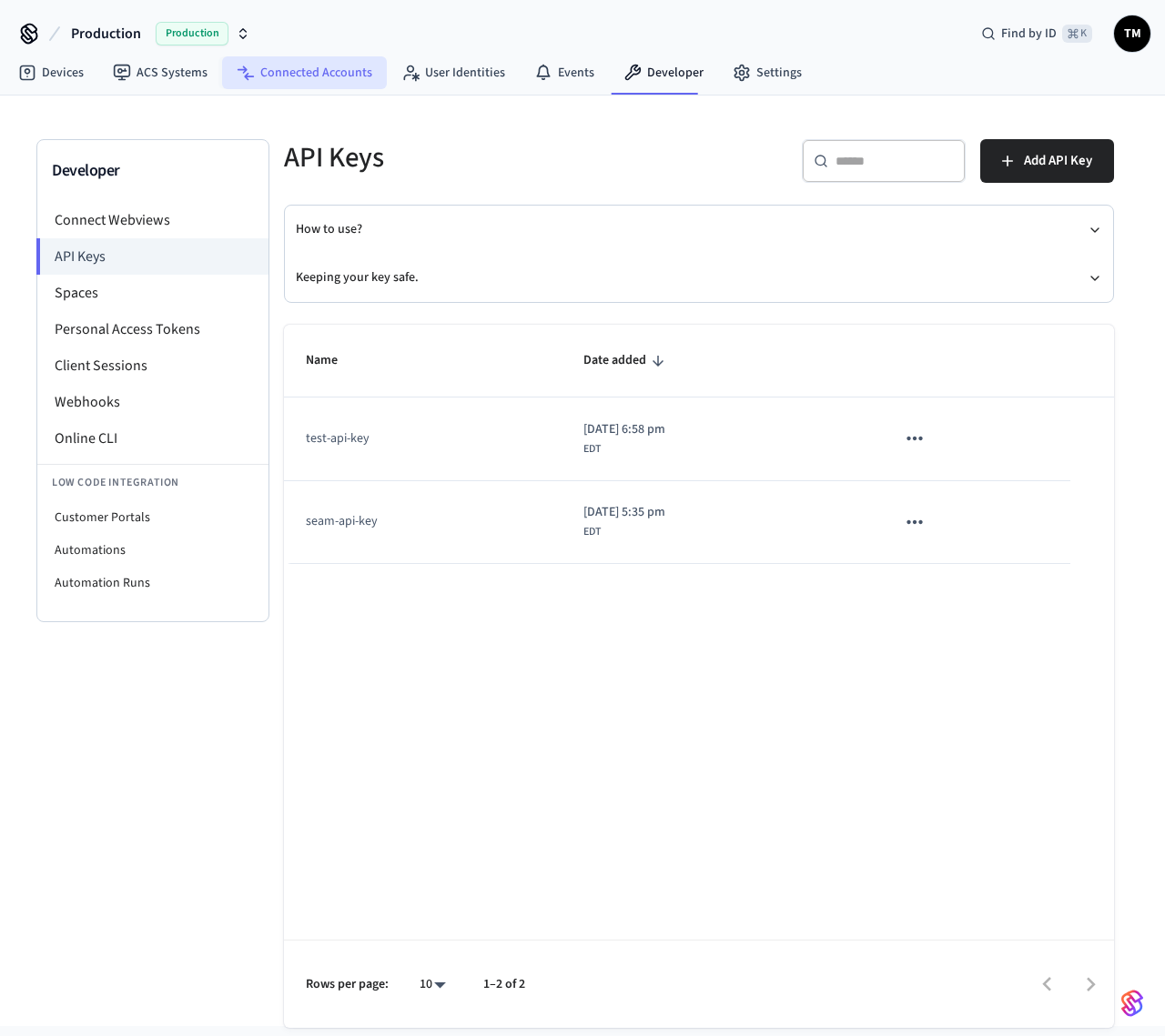
click at [332, 70] on link "Connected Accounts" at bounding box center [304, 72] width 165 height 32
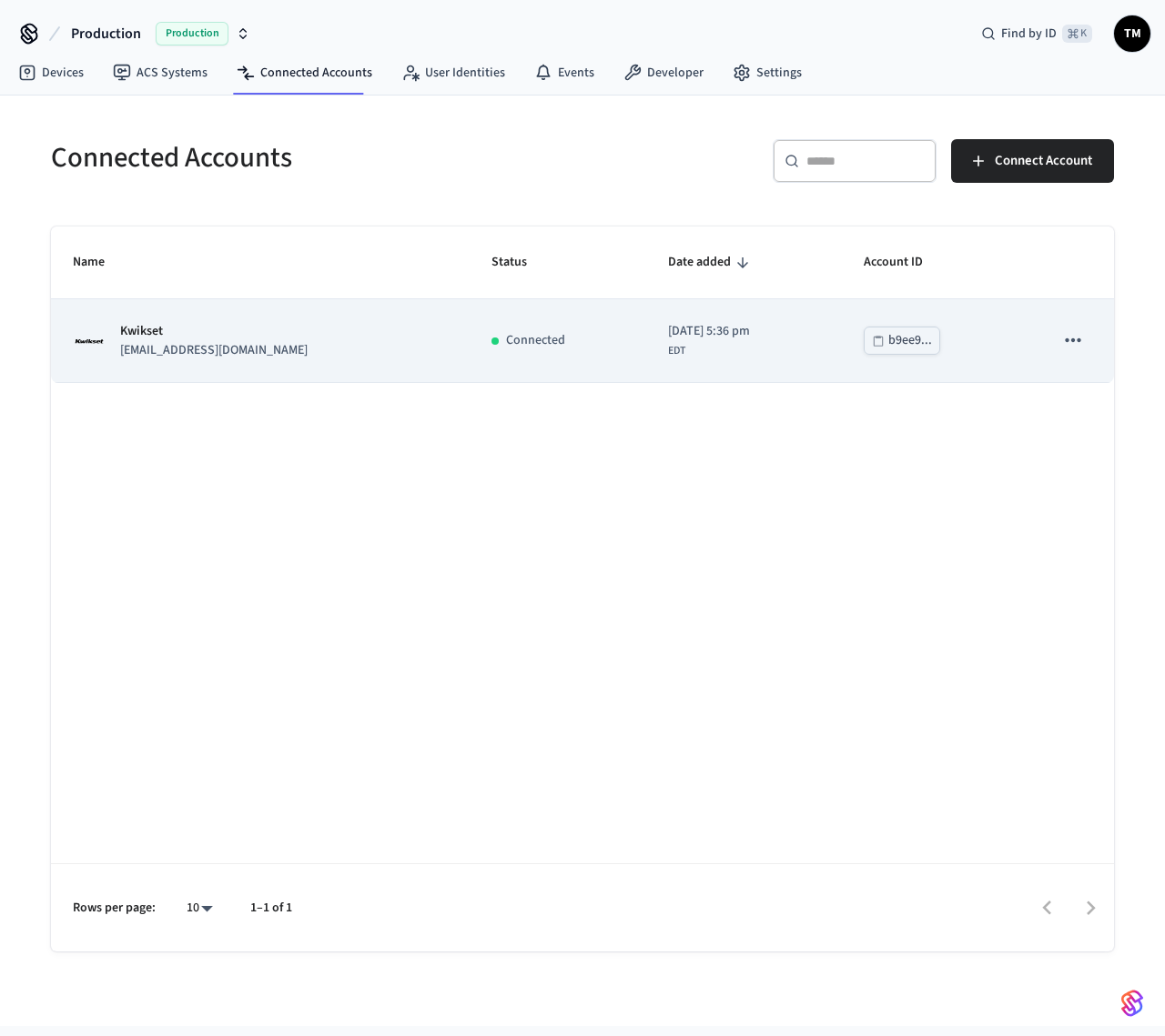
click at [262, 333] on div "Kwikset [EMAIL_ADDRESS][DOMAIN_NAME]" at bounding box center [259, 341] width 375 height 38
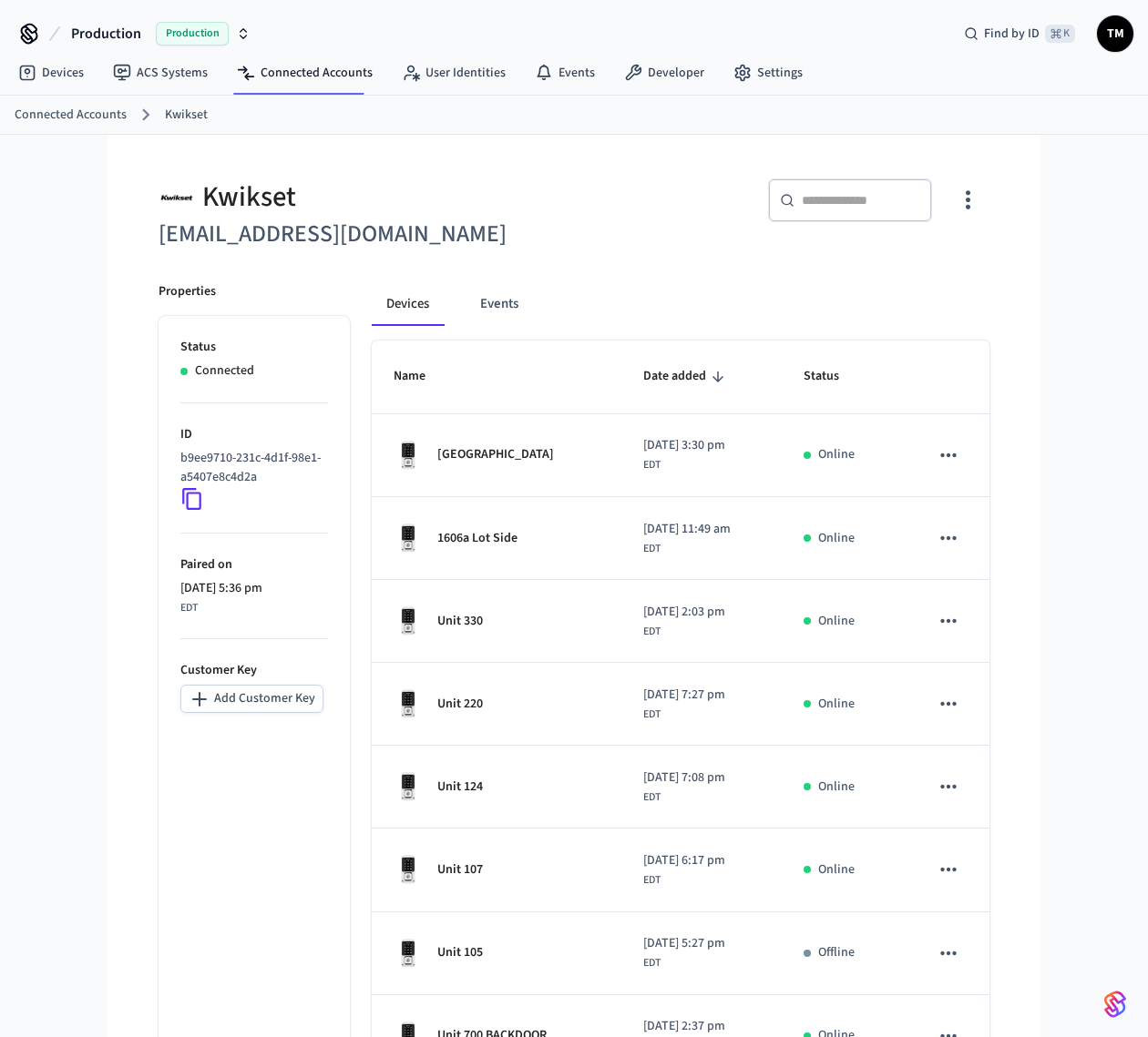
click at [860, 196] on button "button" at bounding box center [968, 200] width 43 height 73
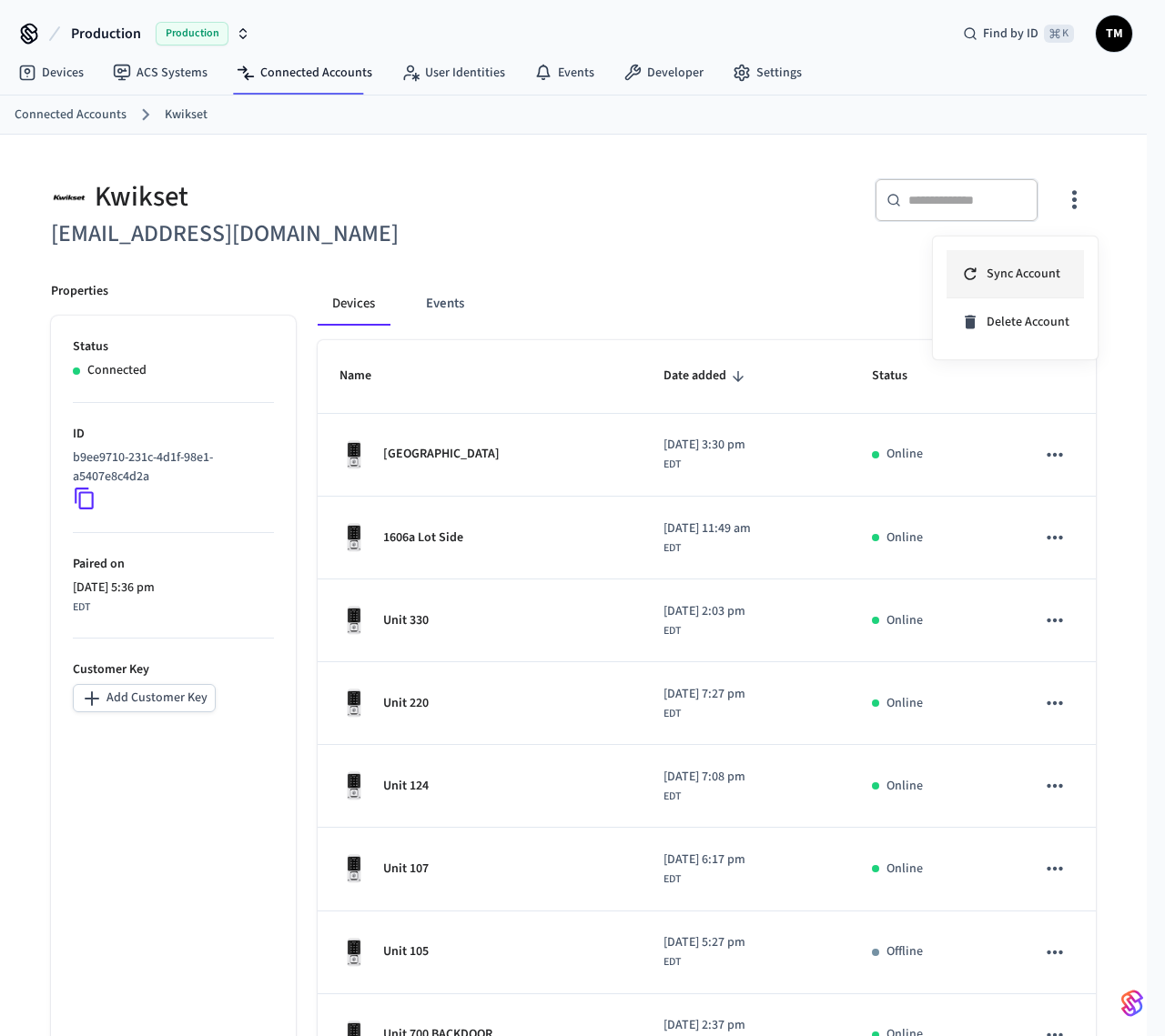
click at [859, 276] on span "Sync Account" at bounding box center [1023, 274] width 73 height 18
click at [451, 291] on div at bounding box center [582, 518] width 1165 height 1036
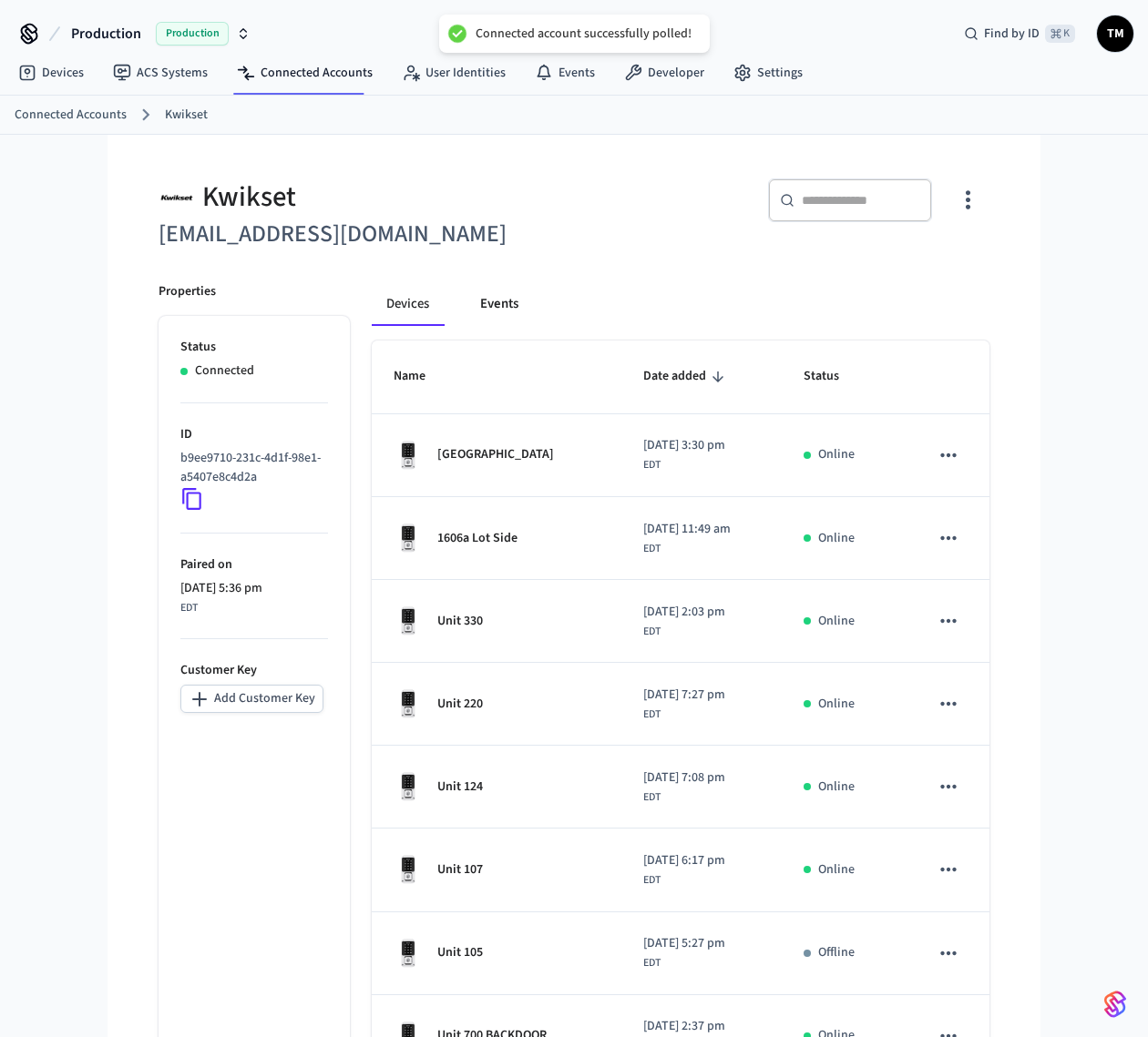
click at [466, 302] on button "Events" at bounding box center [499, 304] width 68 height 44
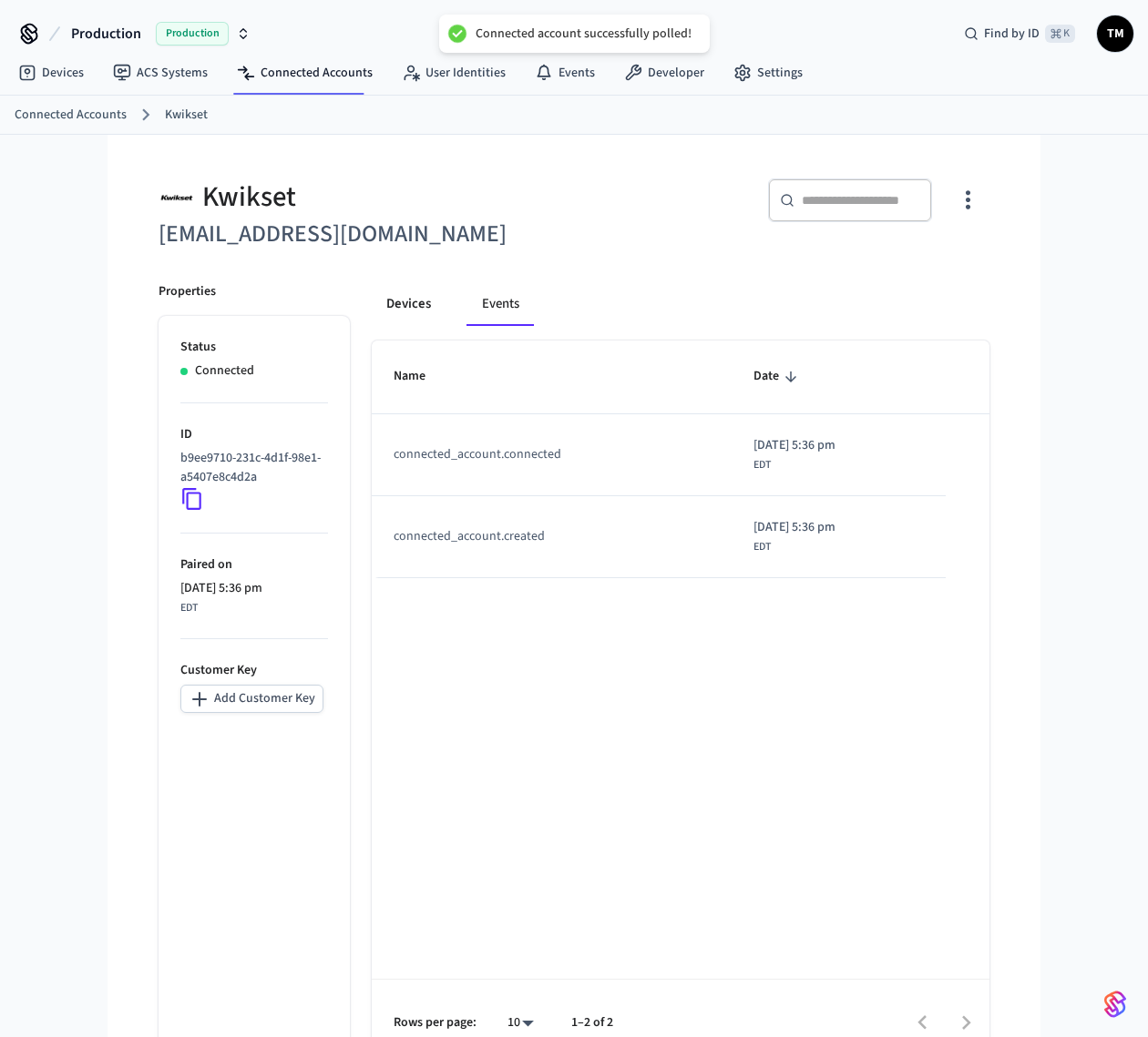
click at [371, 302] on button "Devices" at bounding box center [407, 304] width 73 height 44
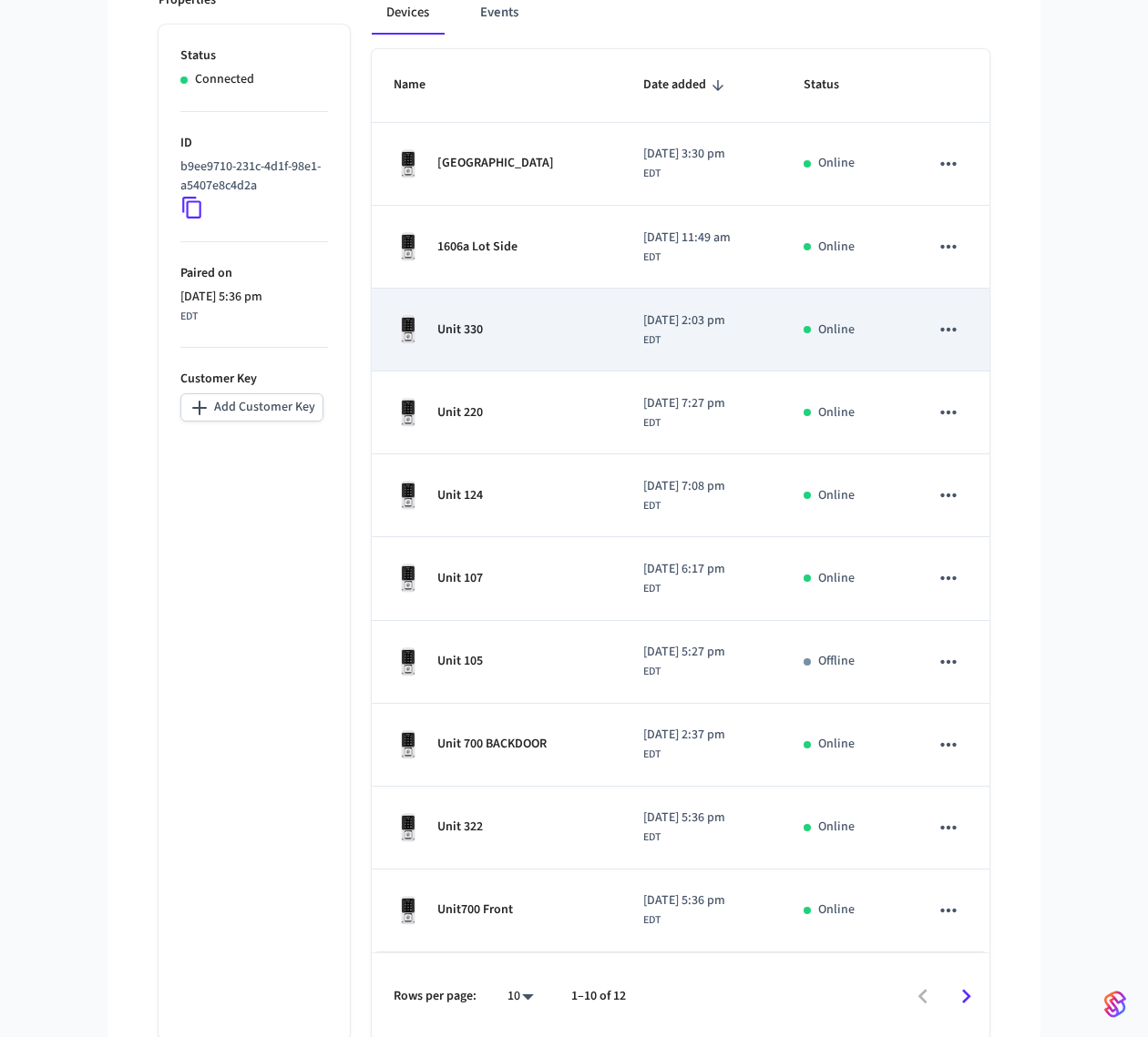
scroll to position [67, 0]
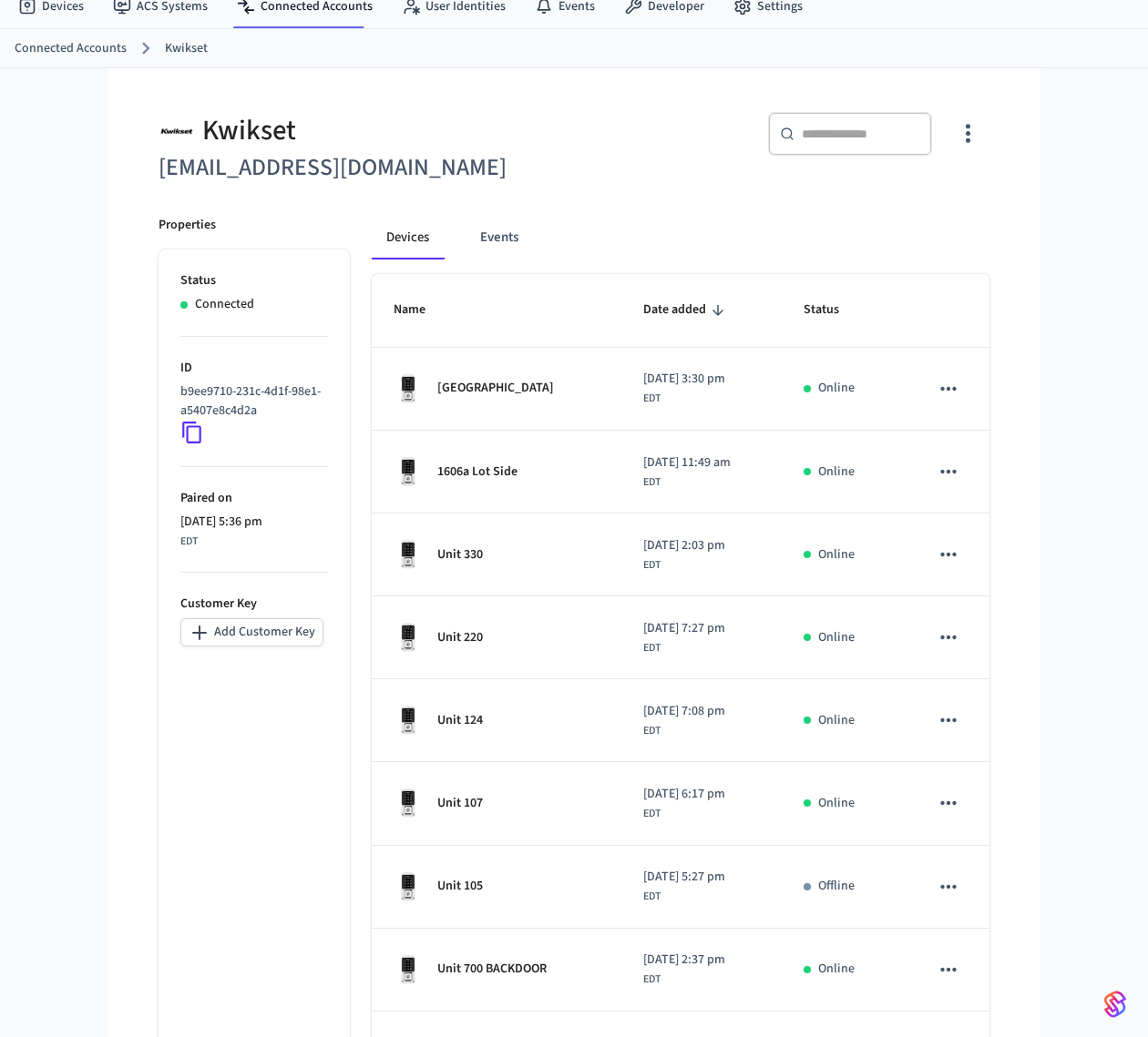
click at [860, 135] on icon "button" at bounding box center [968, 134] width 29 height 29
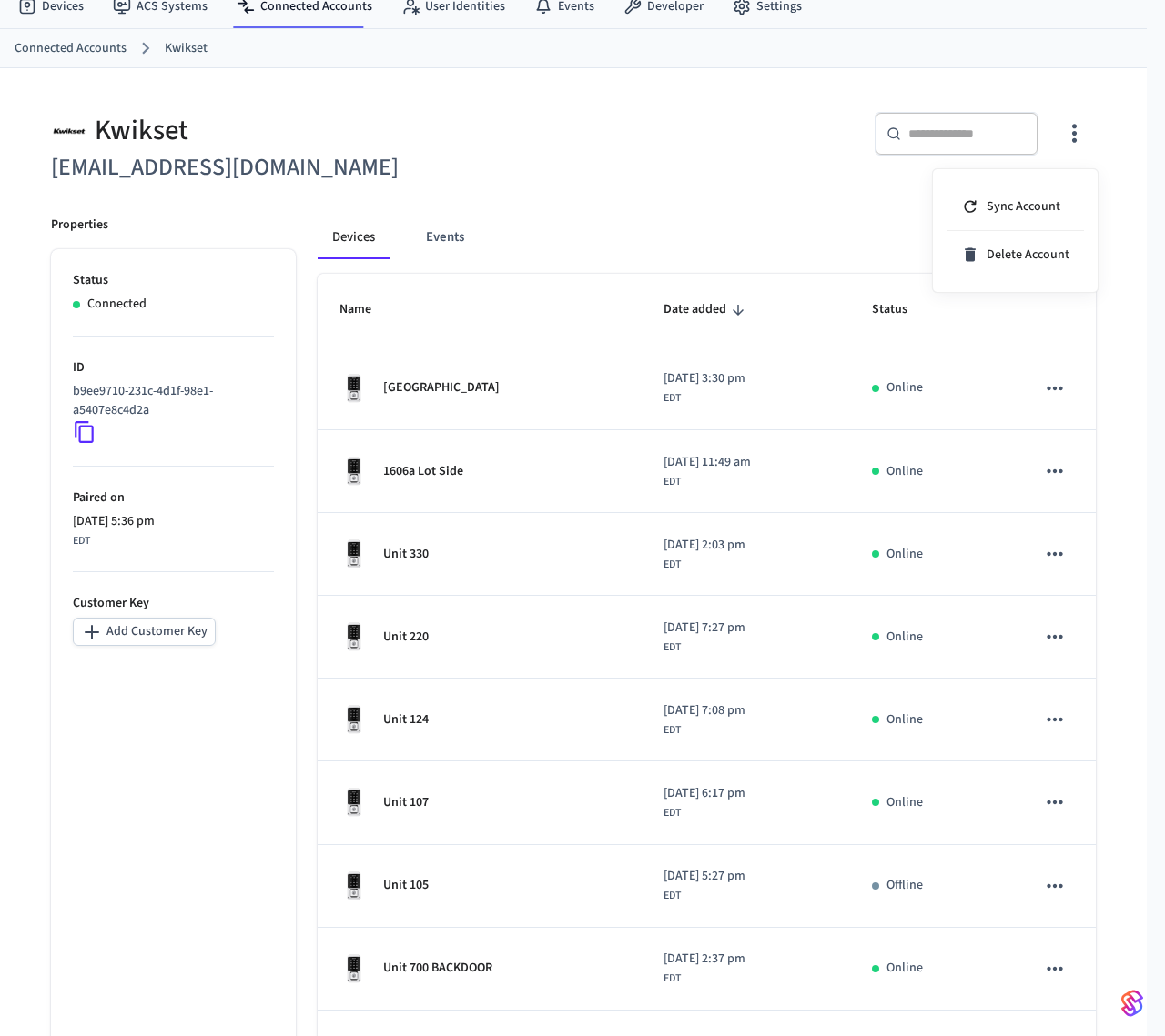
click at [701, 160] on div at bounding box center [582, 518] width 1165 height 1036
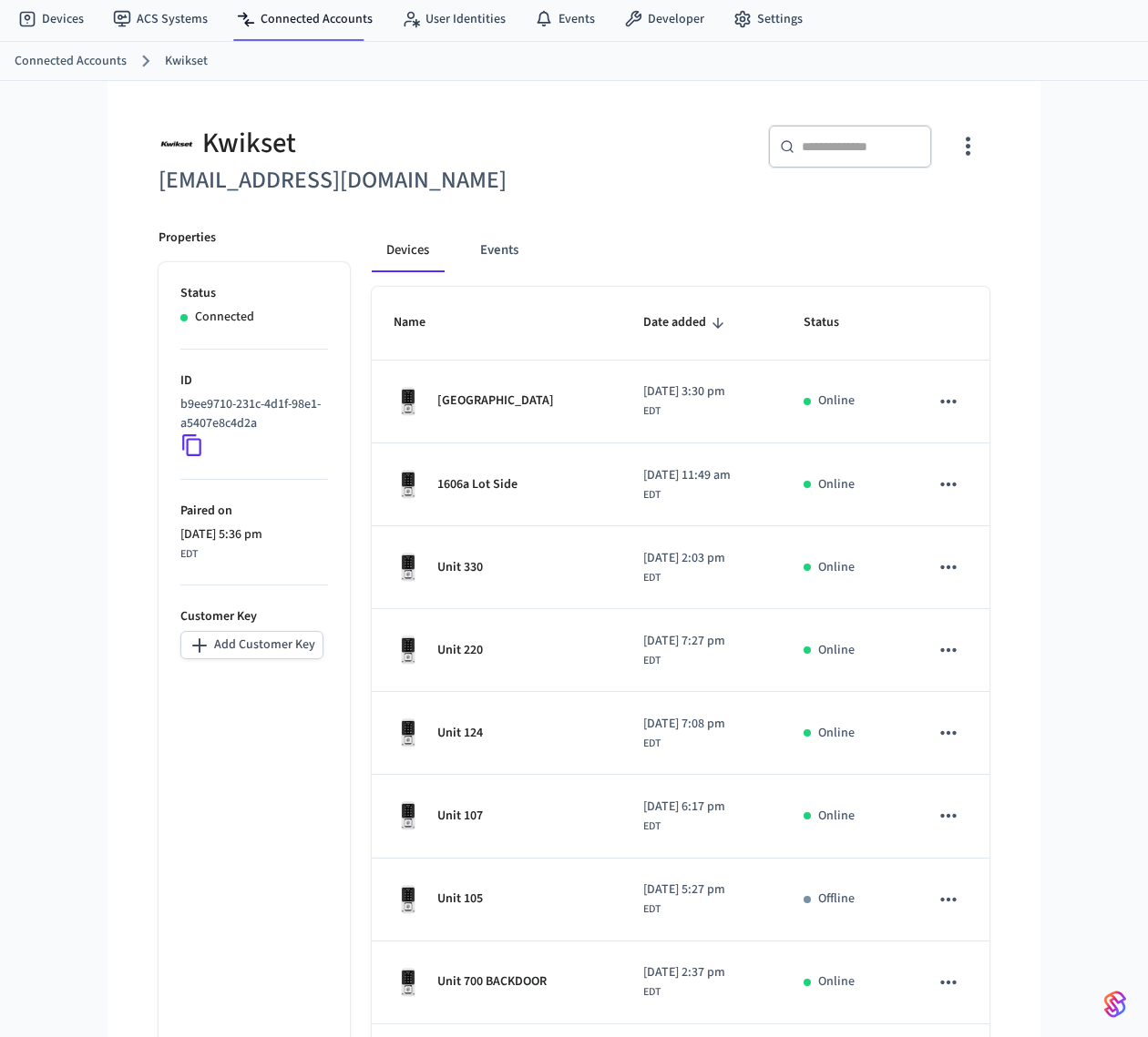
scroll to position [0, 0]
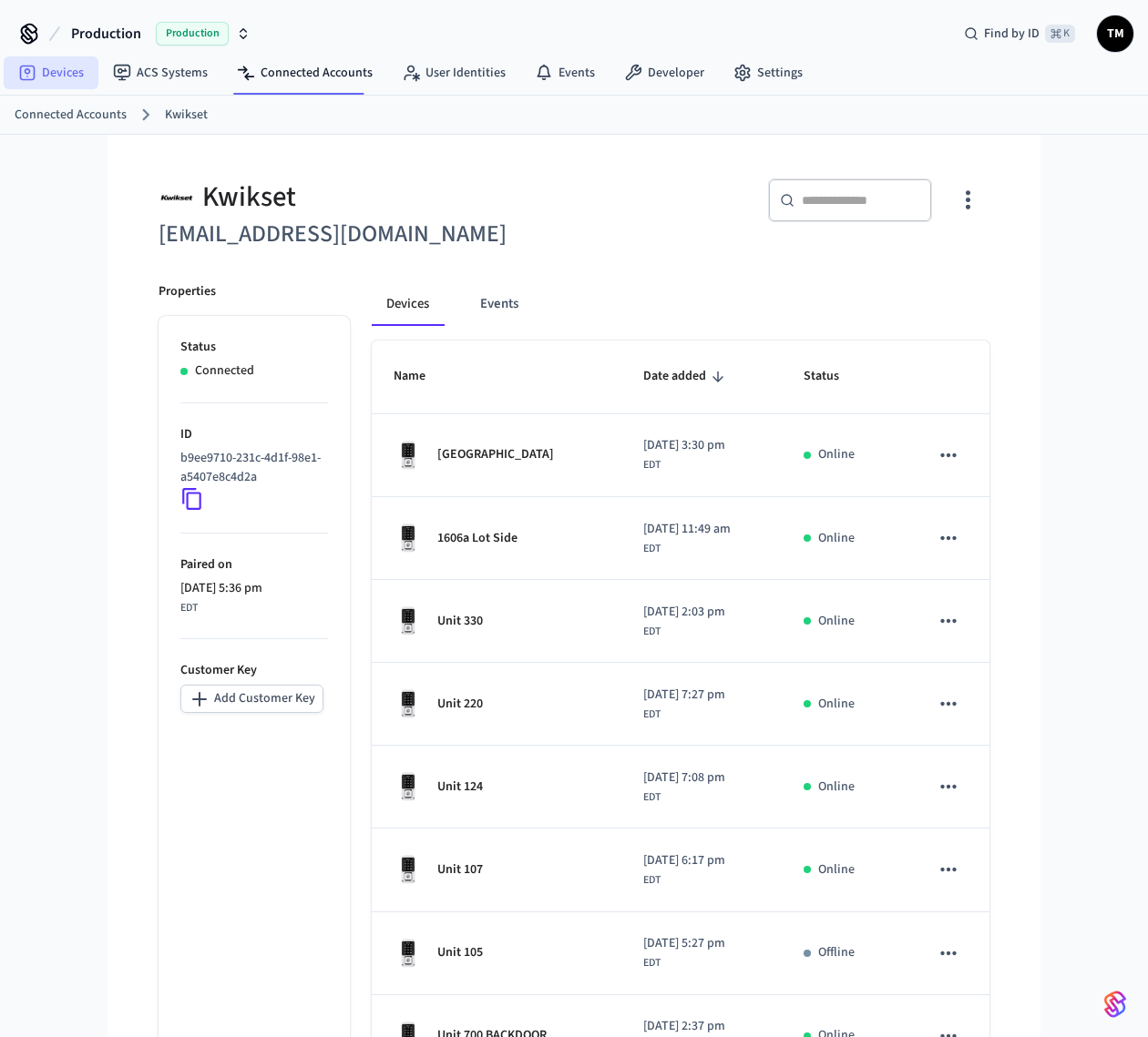
click at [56, 76] on link "Devices" at bounding box center [51, 73] width 94 height 32
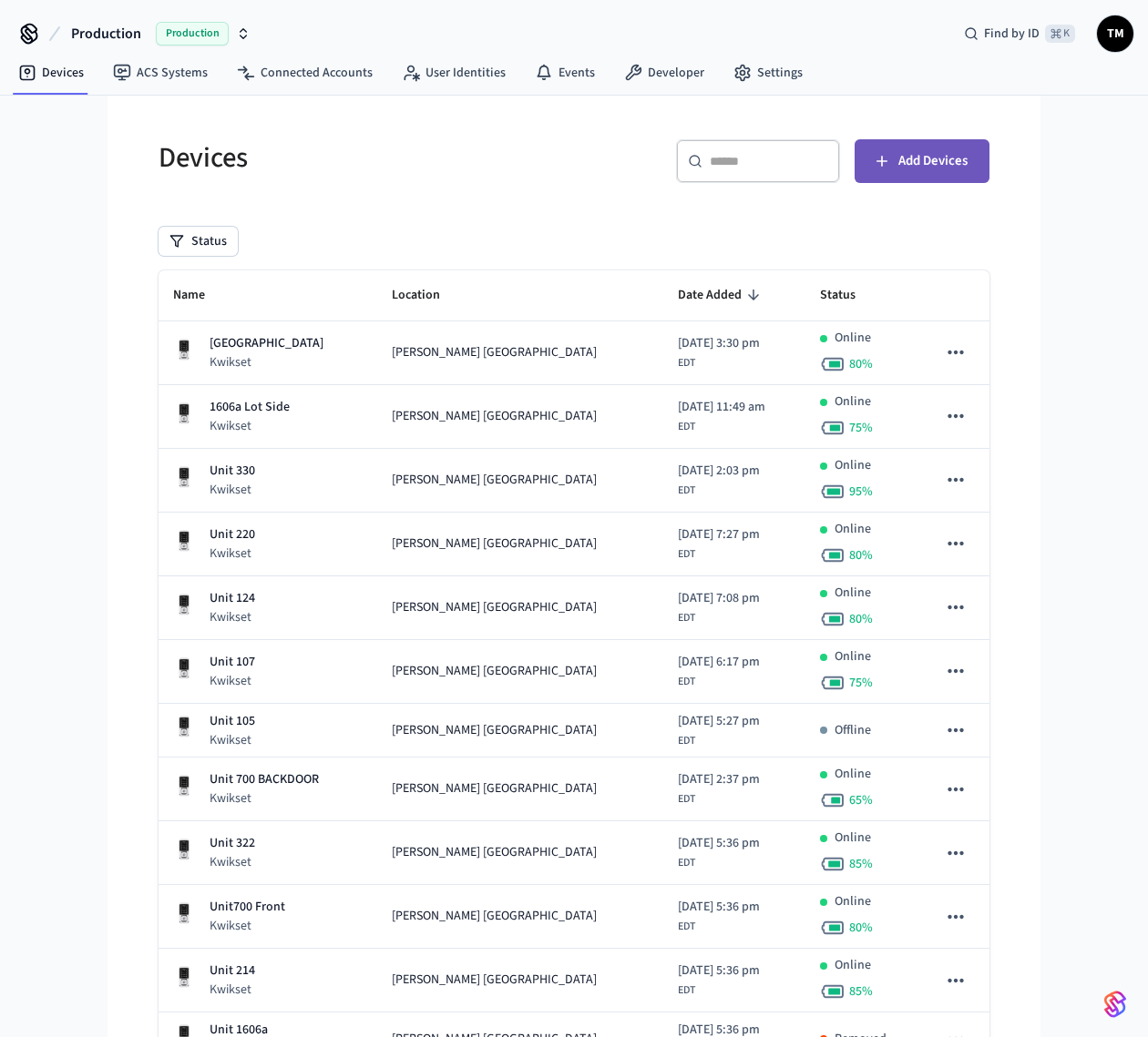
click at [860, 164] on icon "button" at bounding box center [881, 160] width 10 height 10
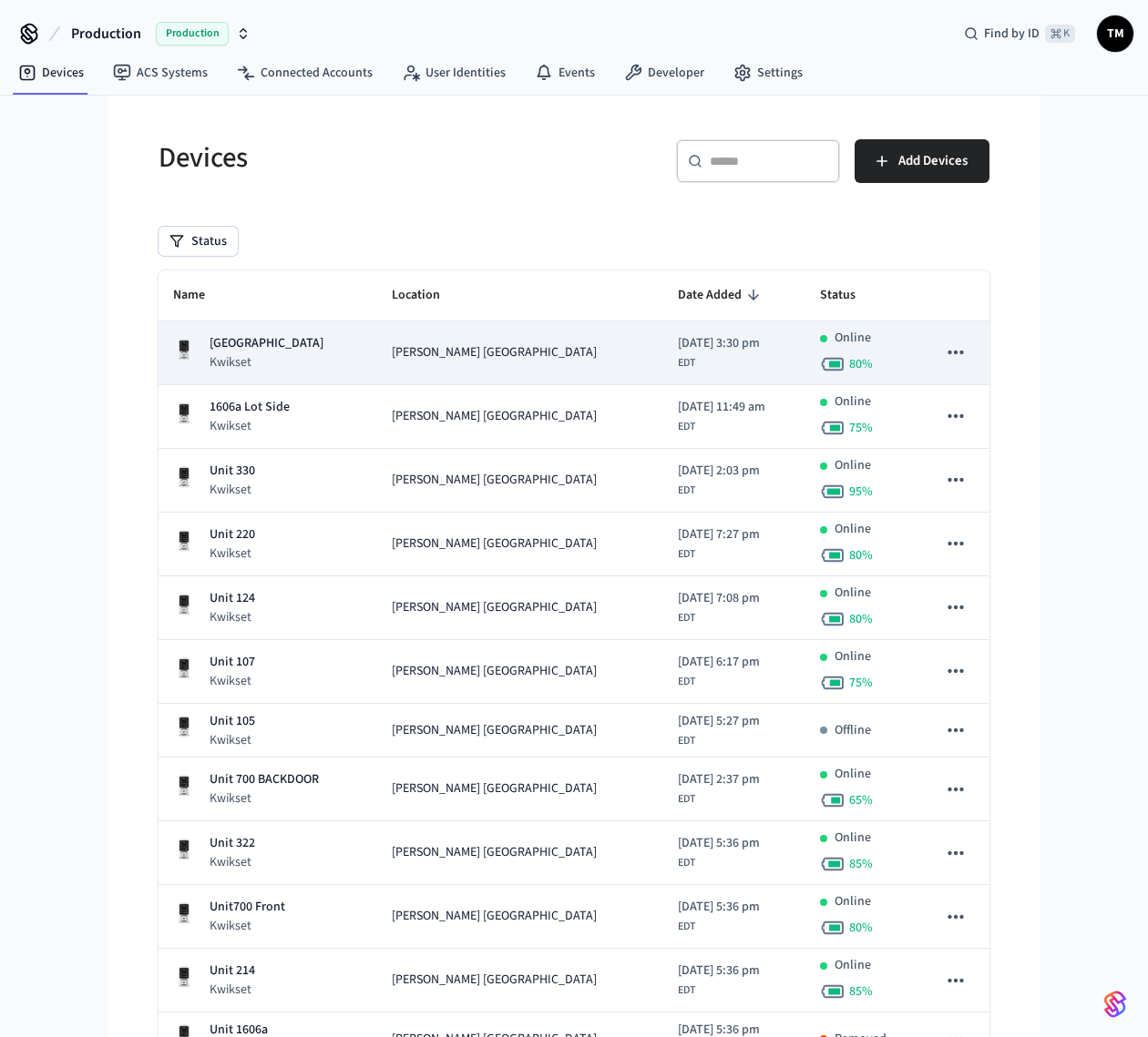
scroll to position [138, 0]
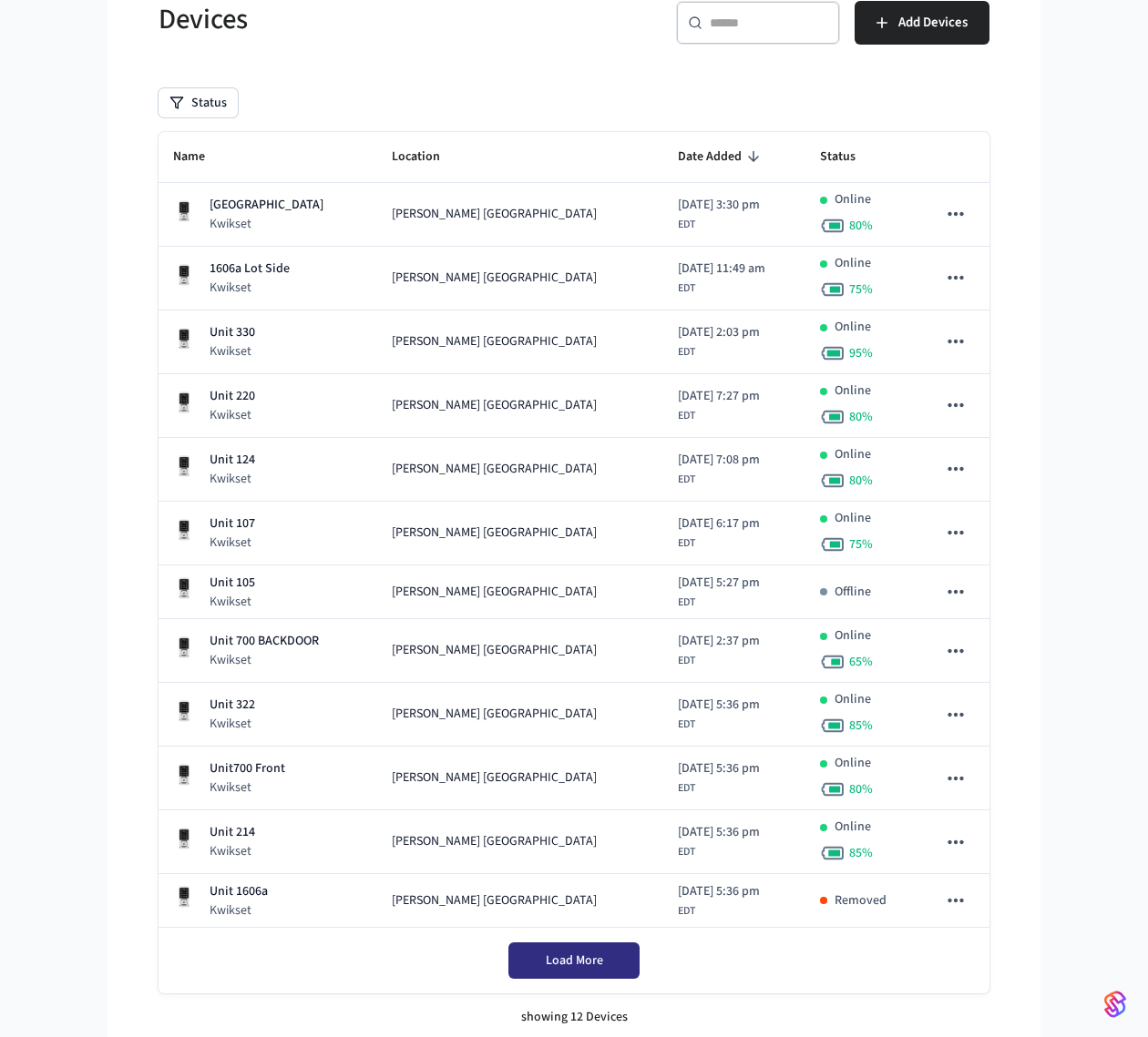
click at [601, 777] on button "Load More" at bounding box center [574, 961] width 131 height 36
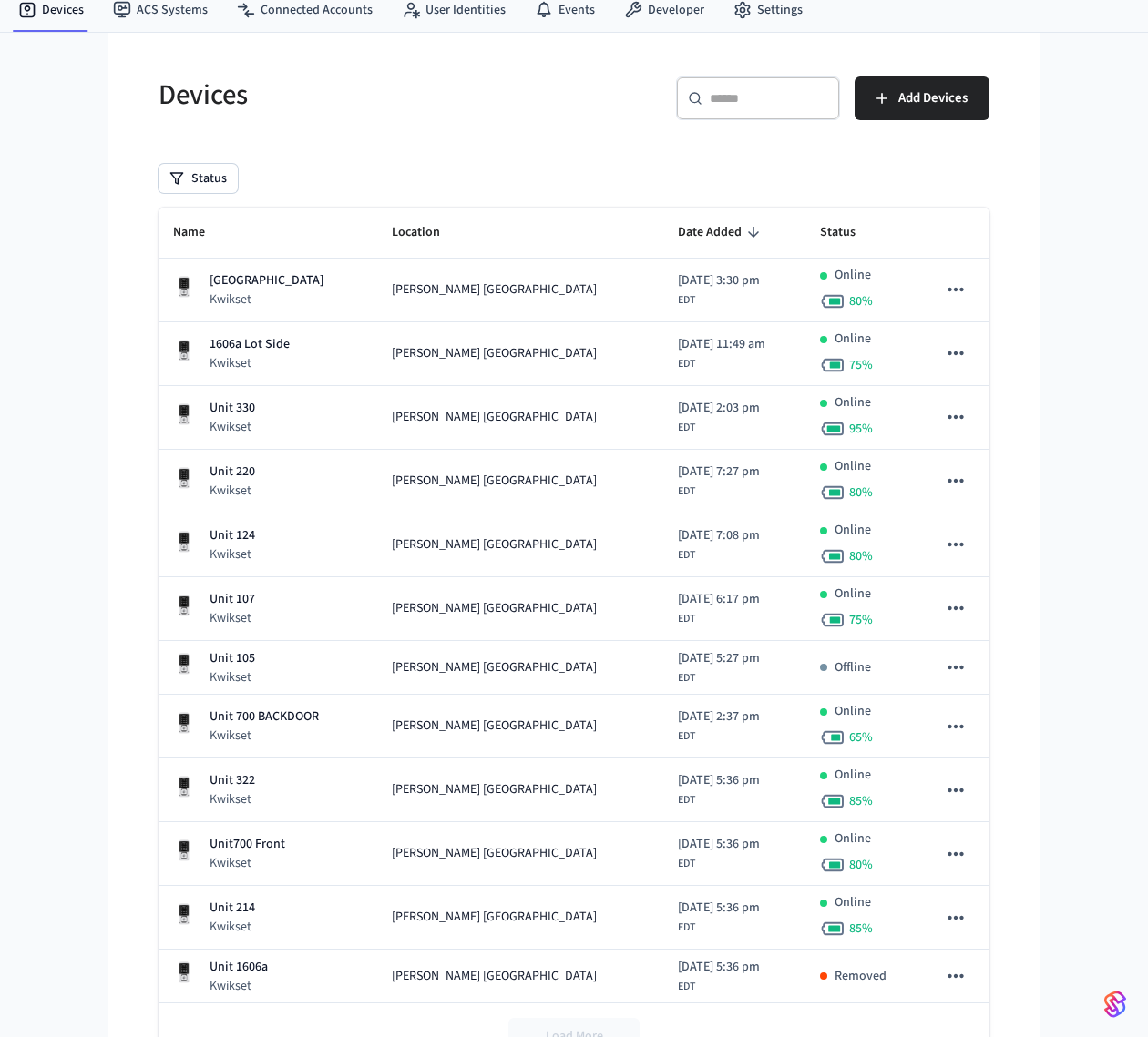
scroll to position [0, 0]
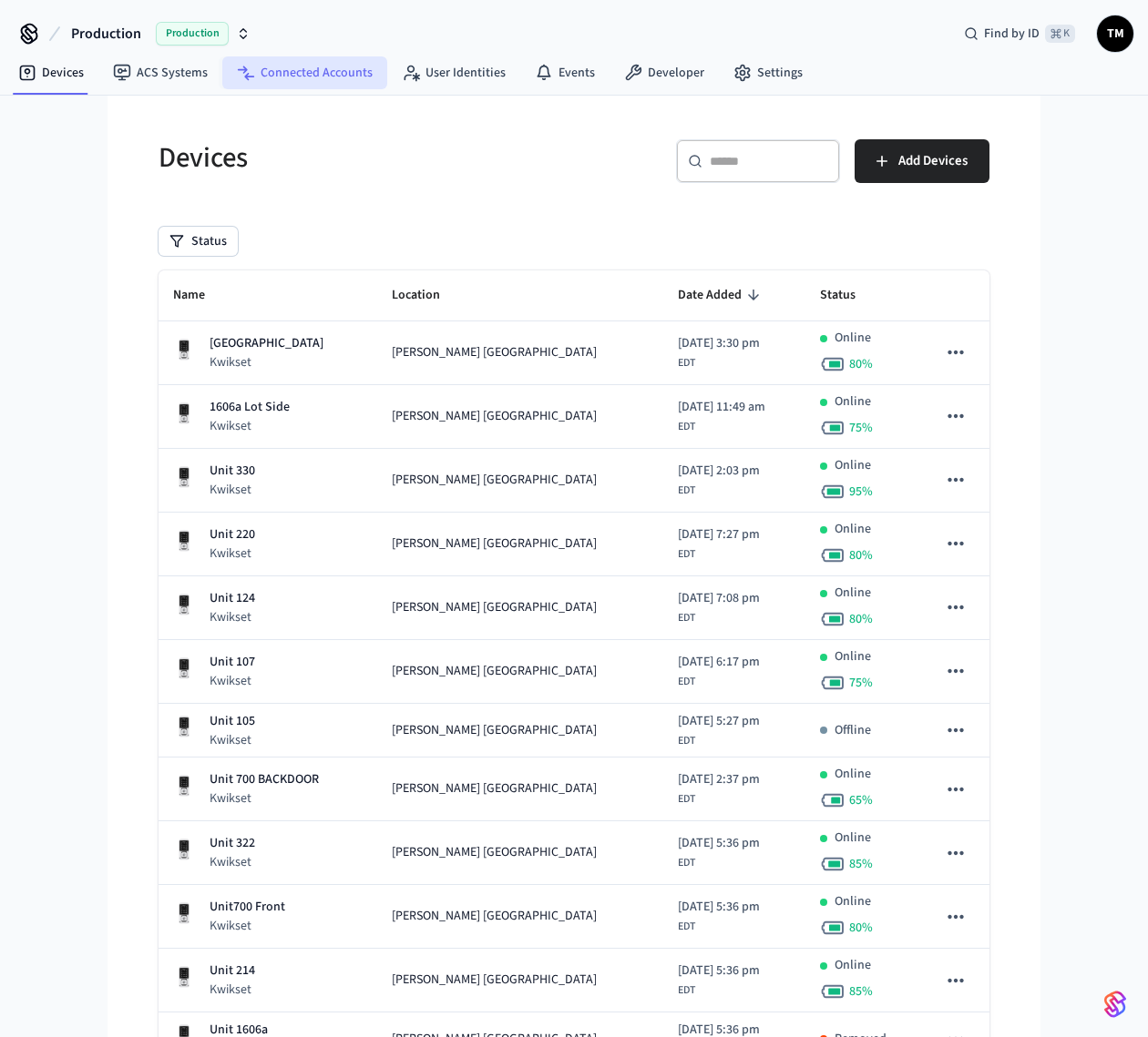
click at [311, 71] on link "Connected Accounts" at bounding box center [304, 73] width 165 height 32
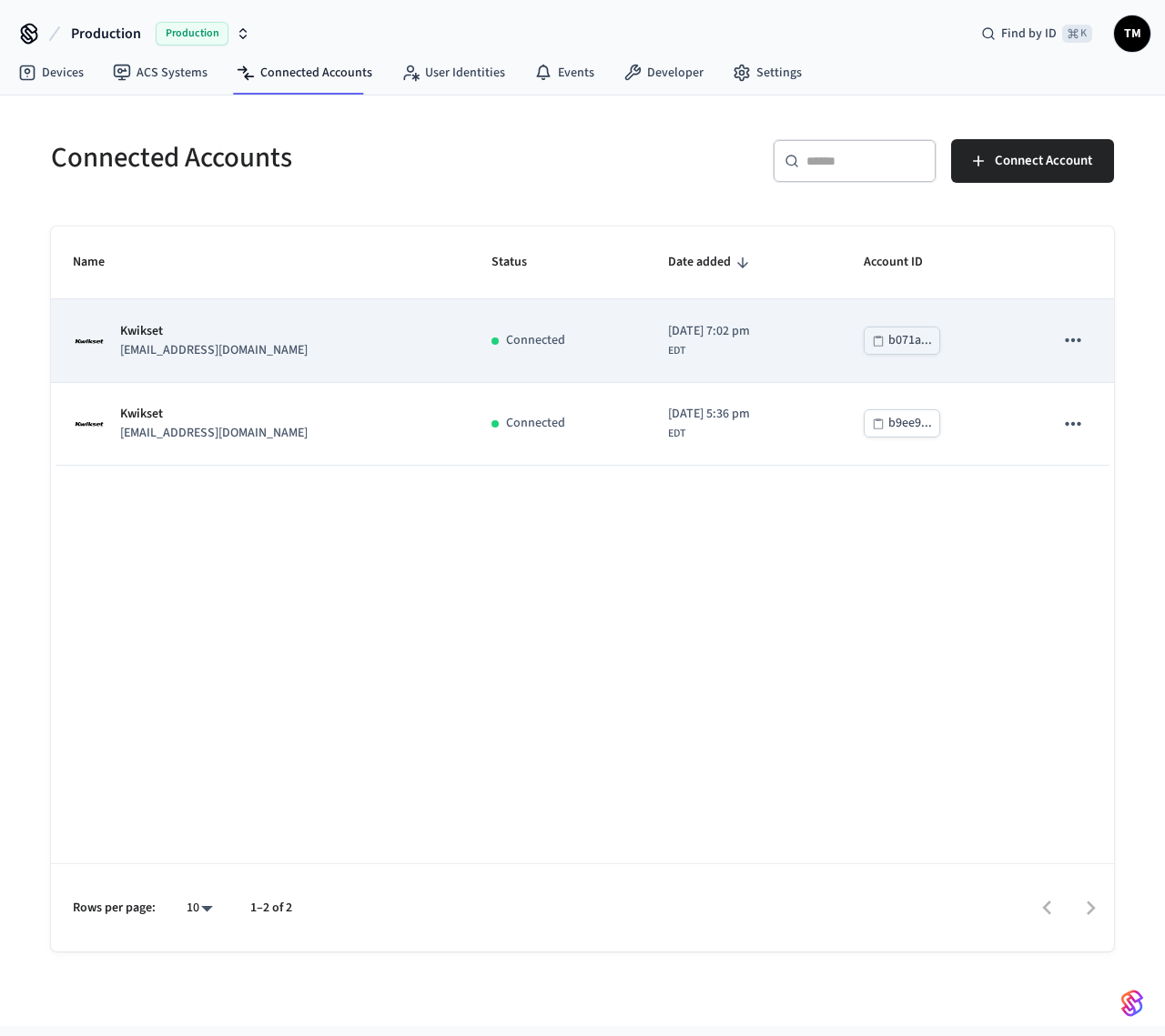
click at [859, 331] on icon "sticky table" at bounding box center [1073, 340] width 24 height 24
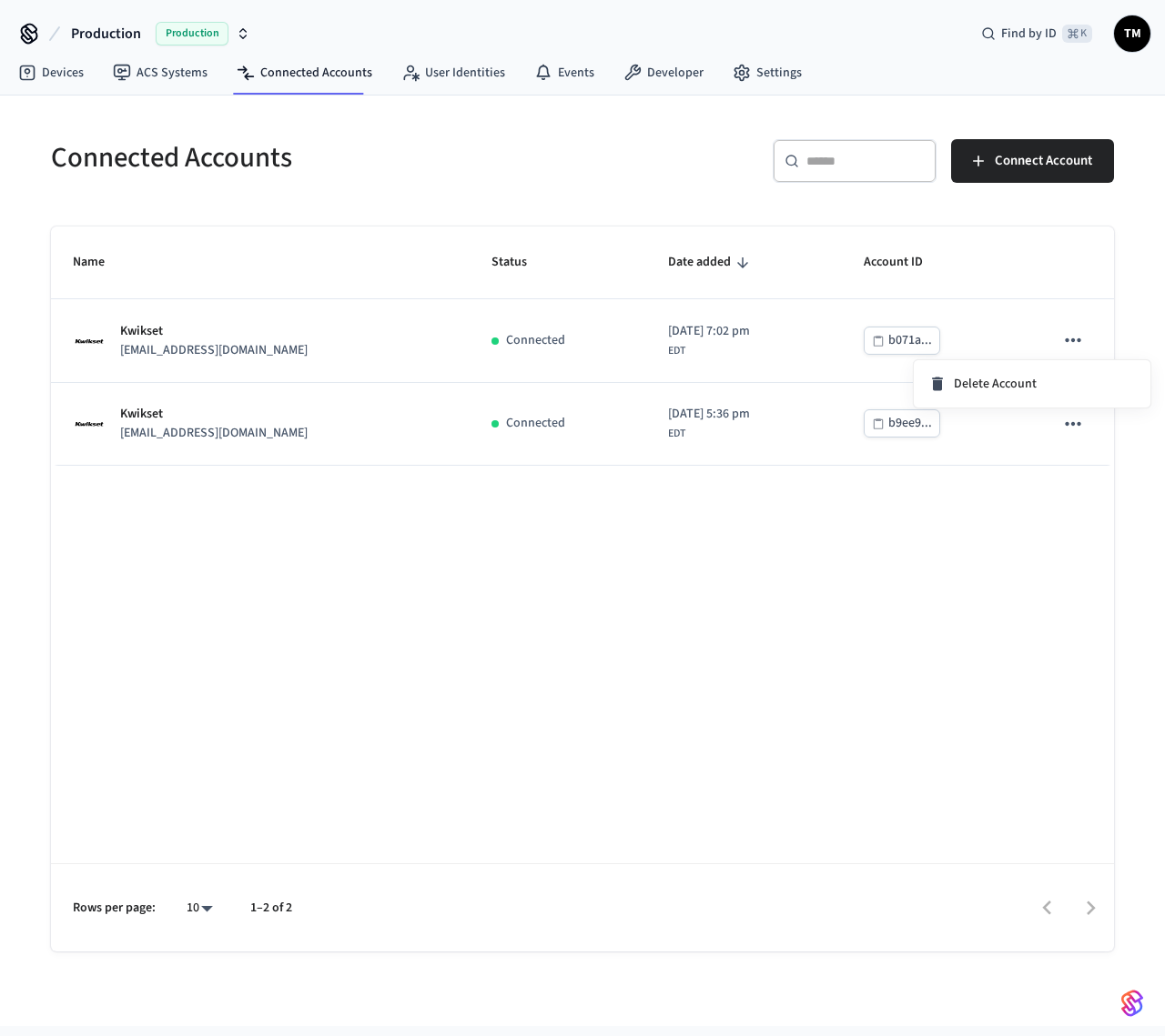
click at [617, 331] on div at bounding box center [582, 518] width 1165 height 1036
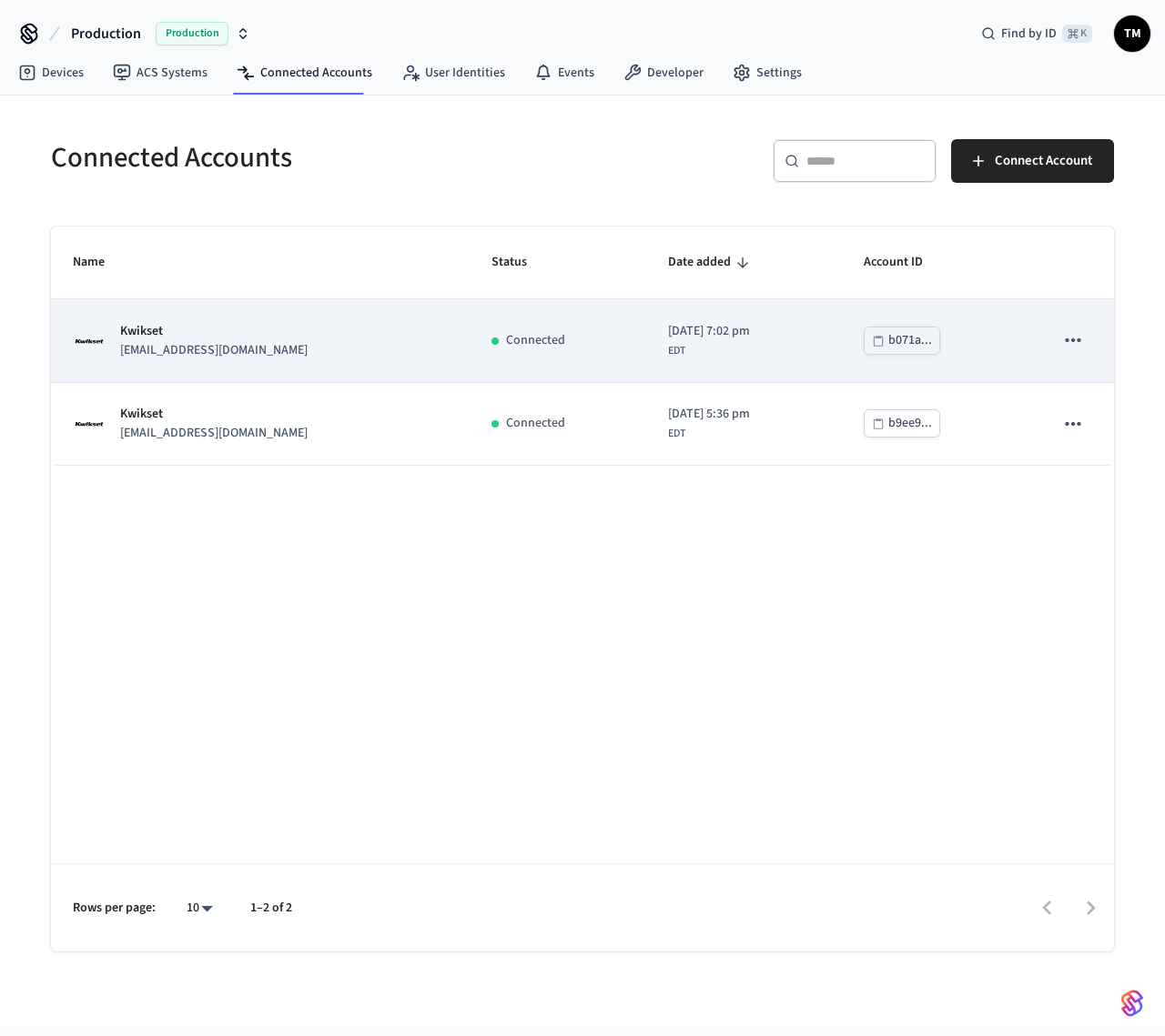
click at [218, 345] on p "[EMAIL_ADDRESS][DOMAIN_NAME]" at bounding box center [214, 351] width 188 height 19
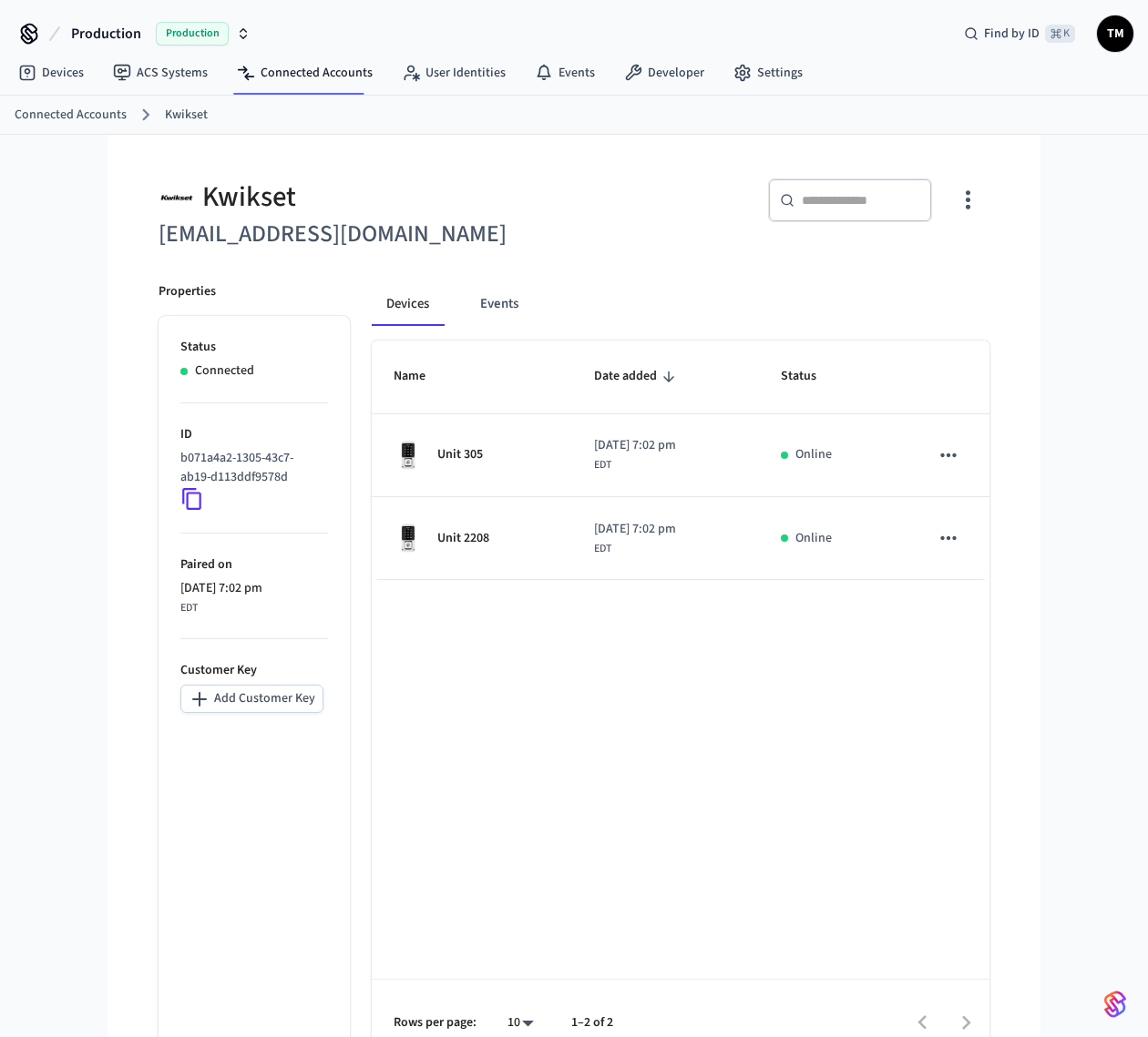
click at [860, 204] on icon "button" at bounding box center [968, 200] width 29 height 29
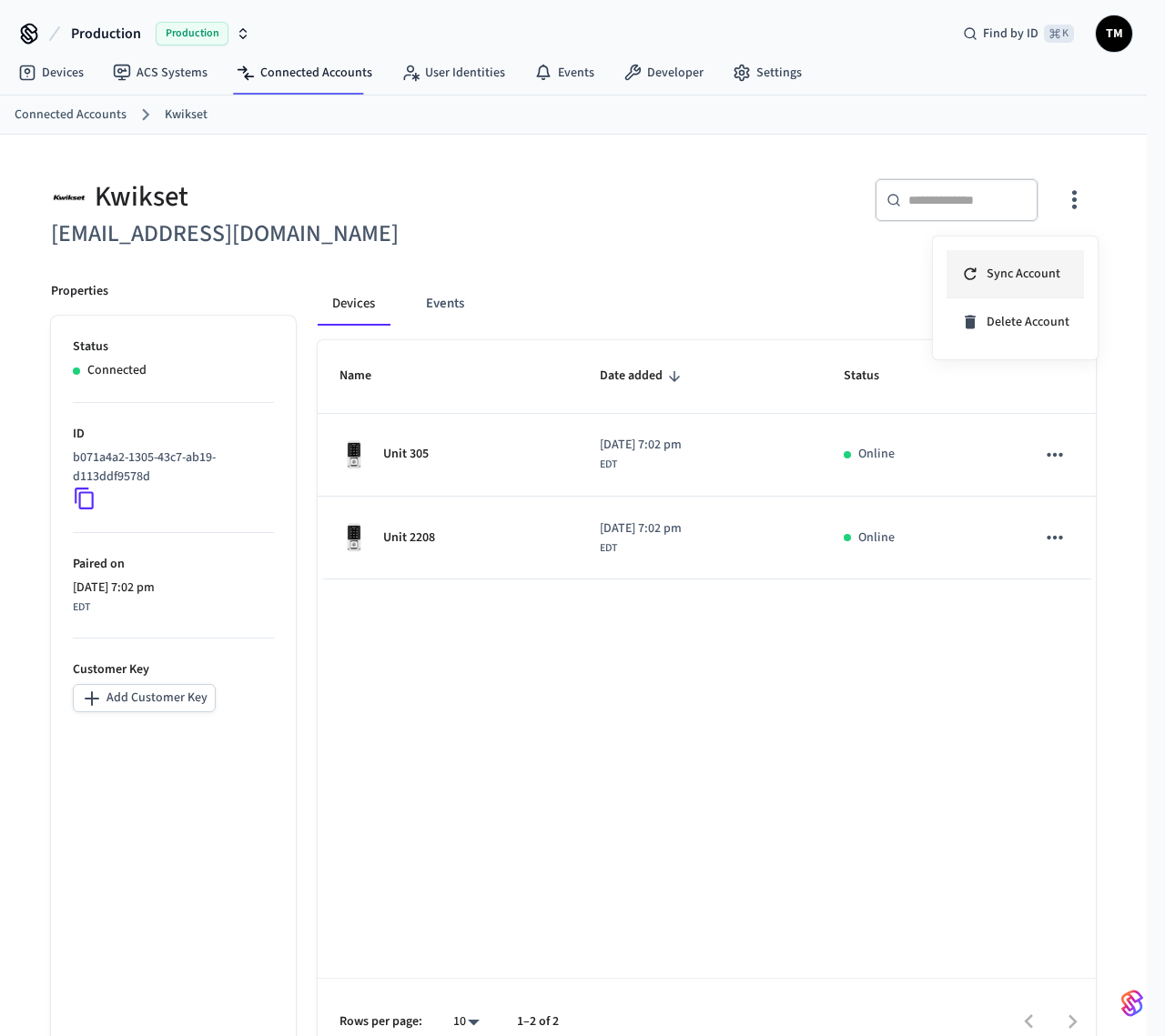
click at [859, 260] on li "Sync Account" at bounding box center [1015, 274] width 137 height 49
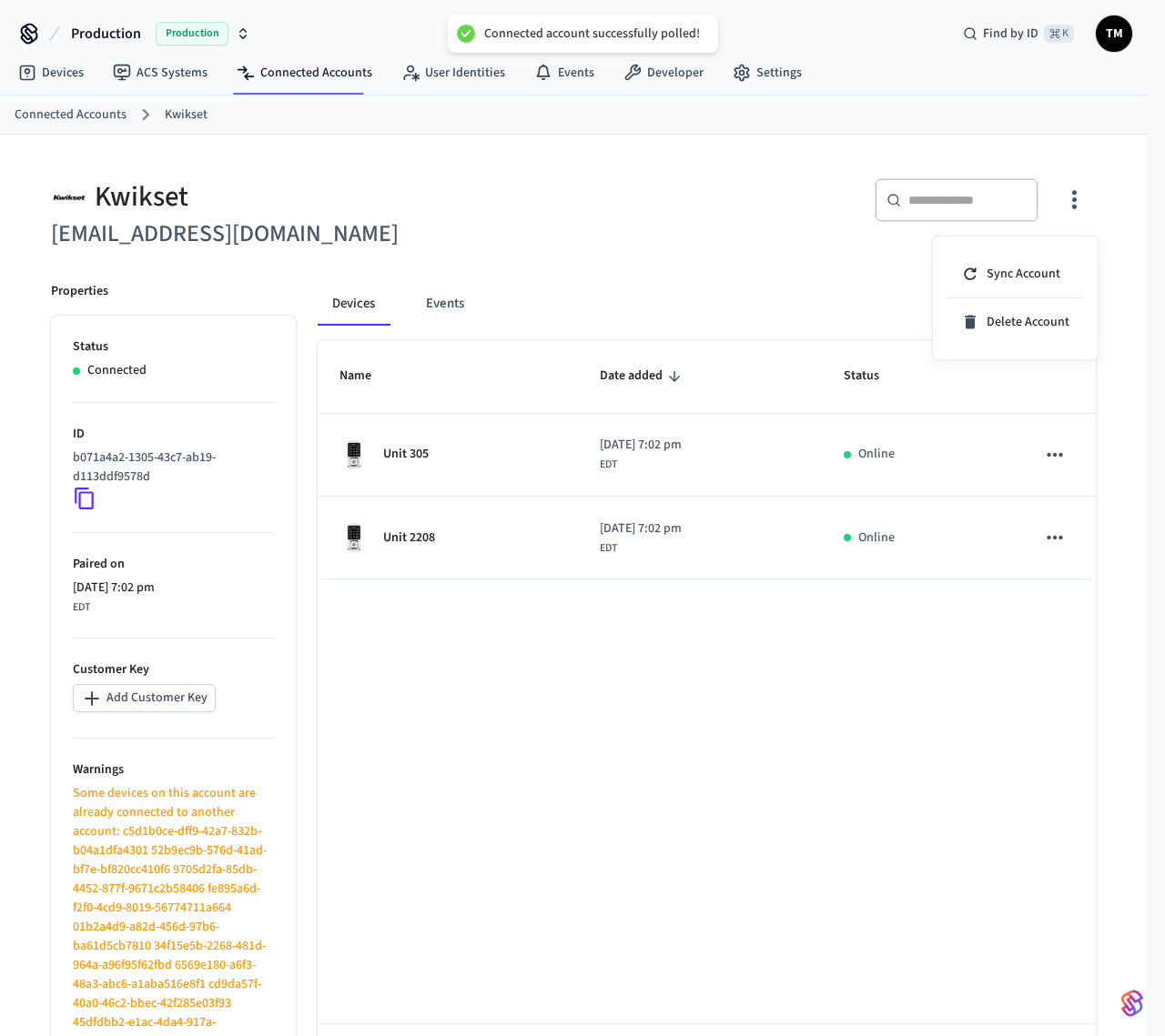
click at [92, 86] on div at bounding box center [582, 518] width 1165 height 1036
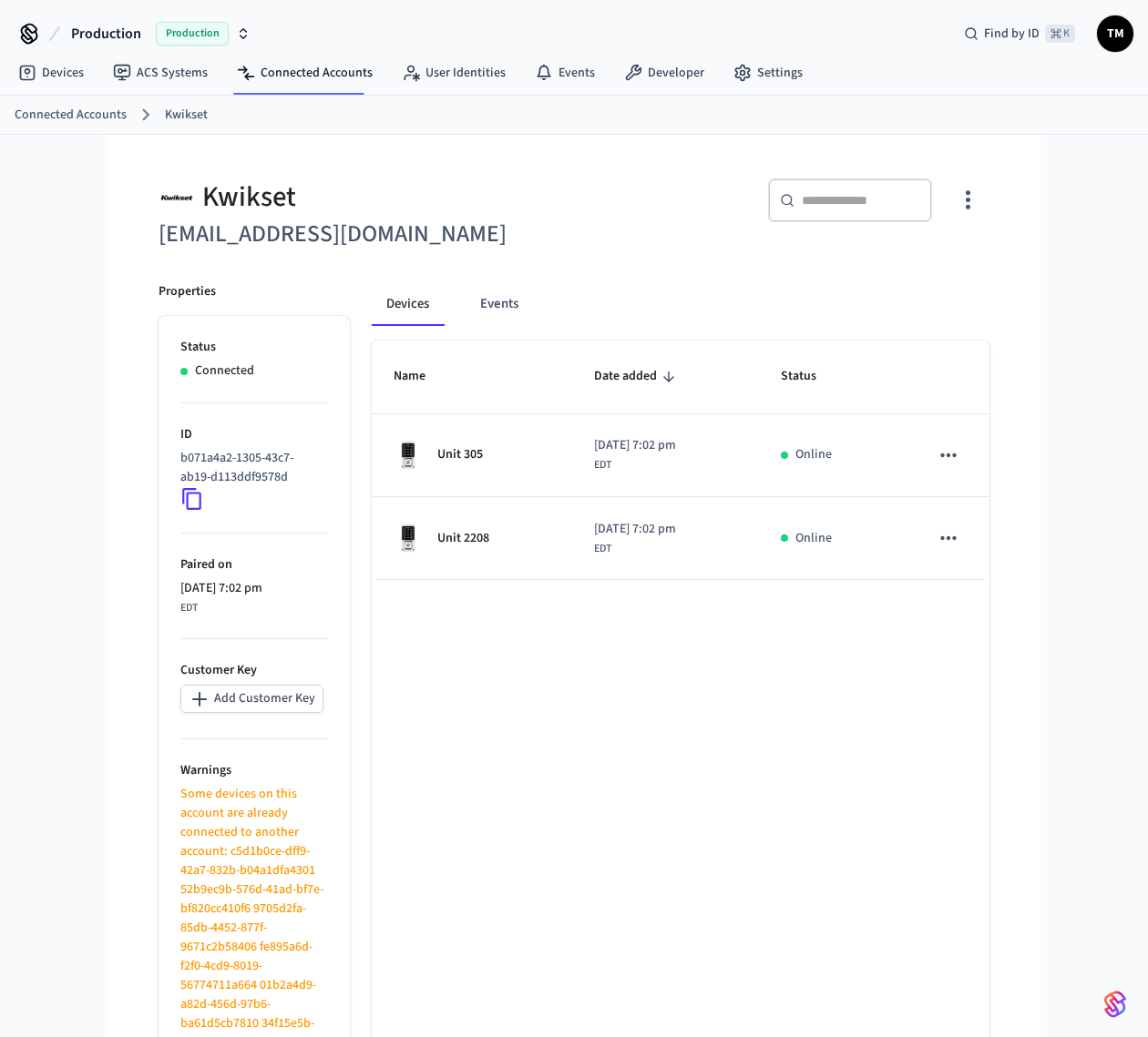
click at [35, 81] on div "Sync Account Delete Account" at bounding box center [574, 518] width 1148 height 1037
click at [59, 71] on link "Devices" at bounding box center [51, 73] width 94 height 32
